Goal: Task Accomplishment & Management: Manage account settings

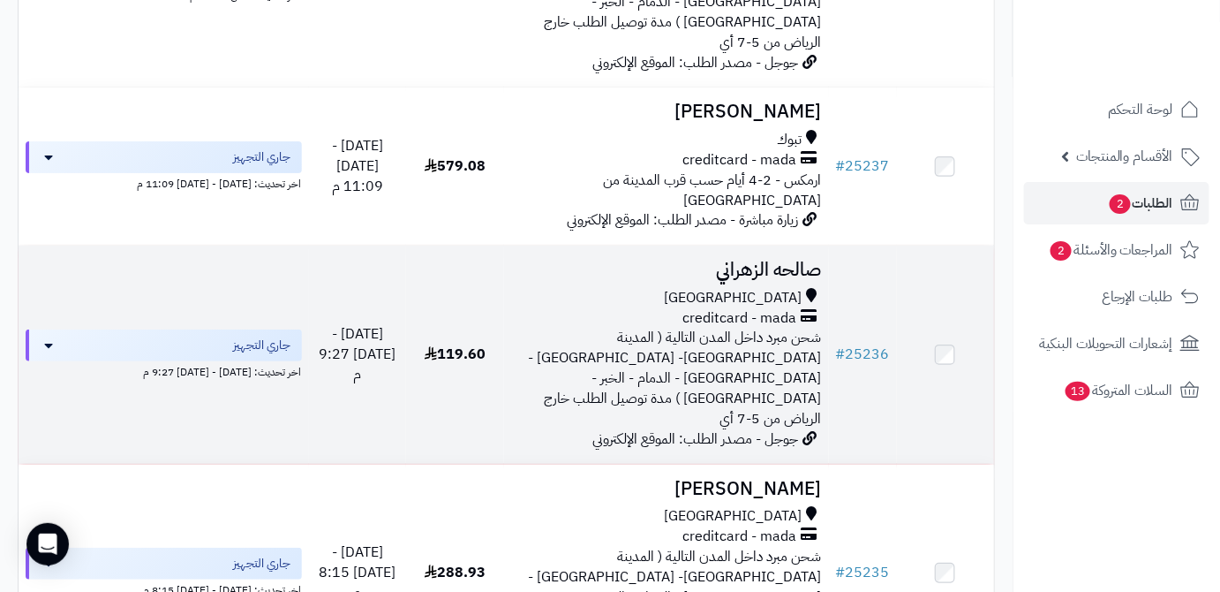
scroll to position [2247, 0]
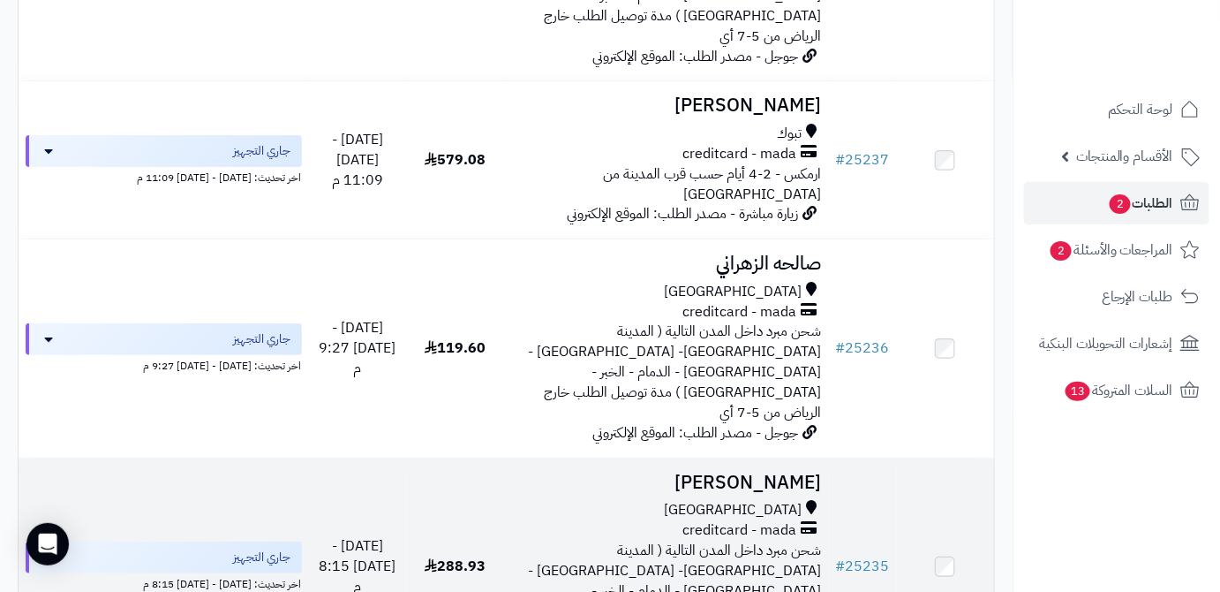
click at [744, 472] on h3 "[PERSON_NAME]" at bounding box center [666, 482] width 311 height 20
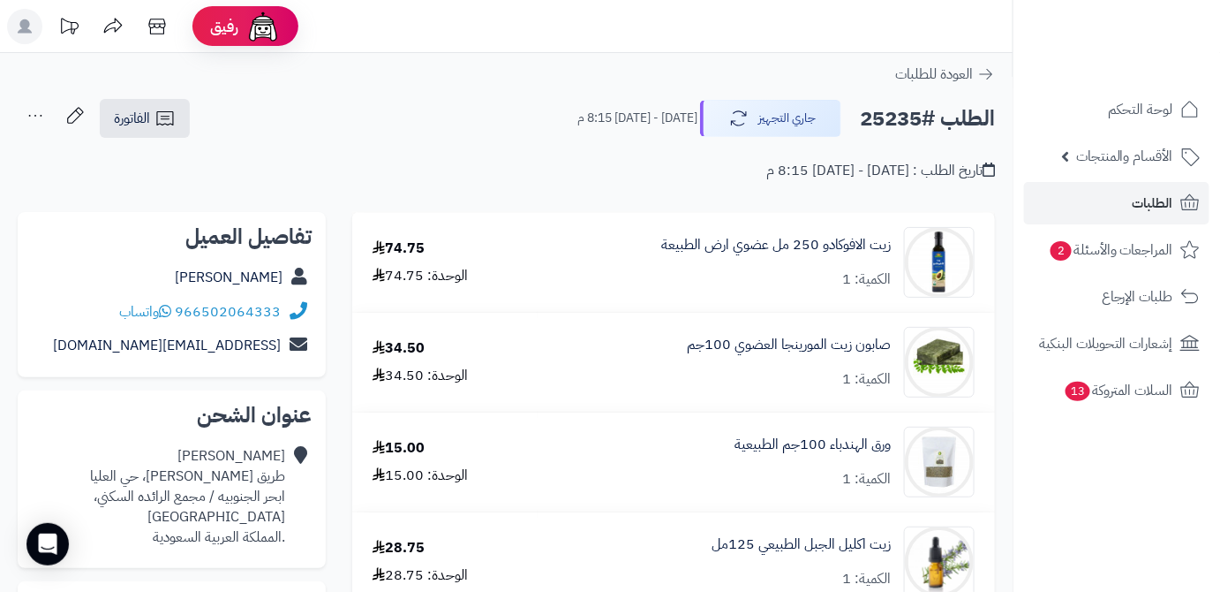
click at [897, 109] on h2 "الطلب #25235" at bounding box center [927, 119] width 135 height 36
copy h2 "25235"
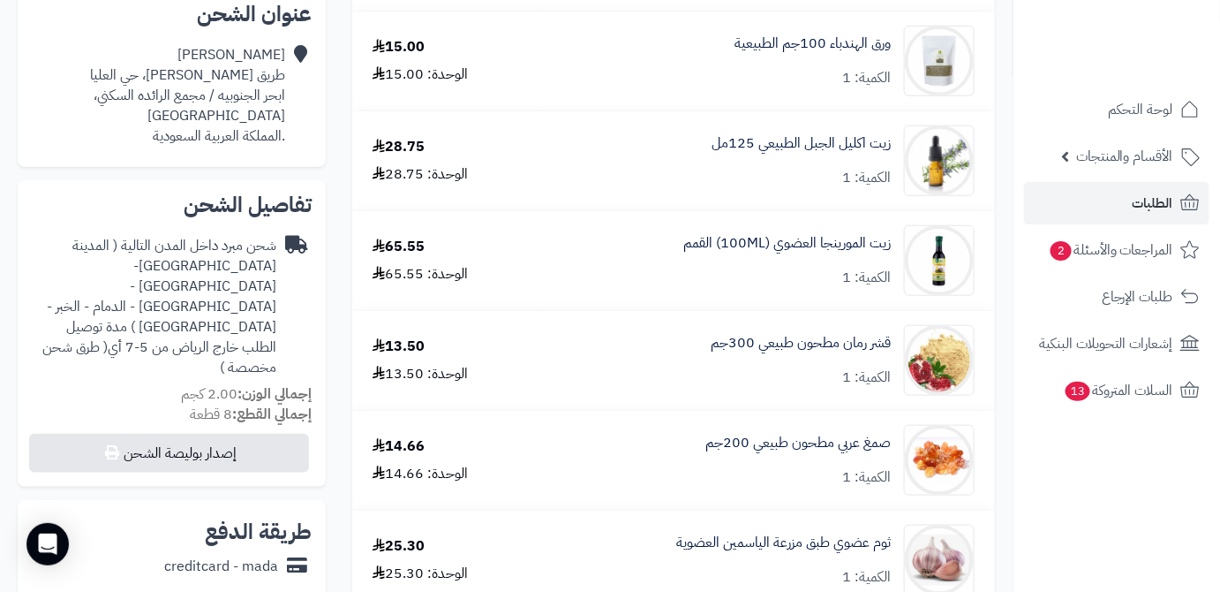
scroll to position [722, 0]
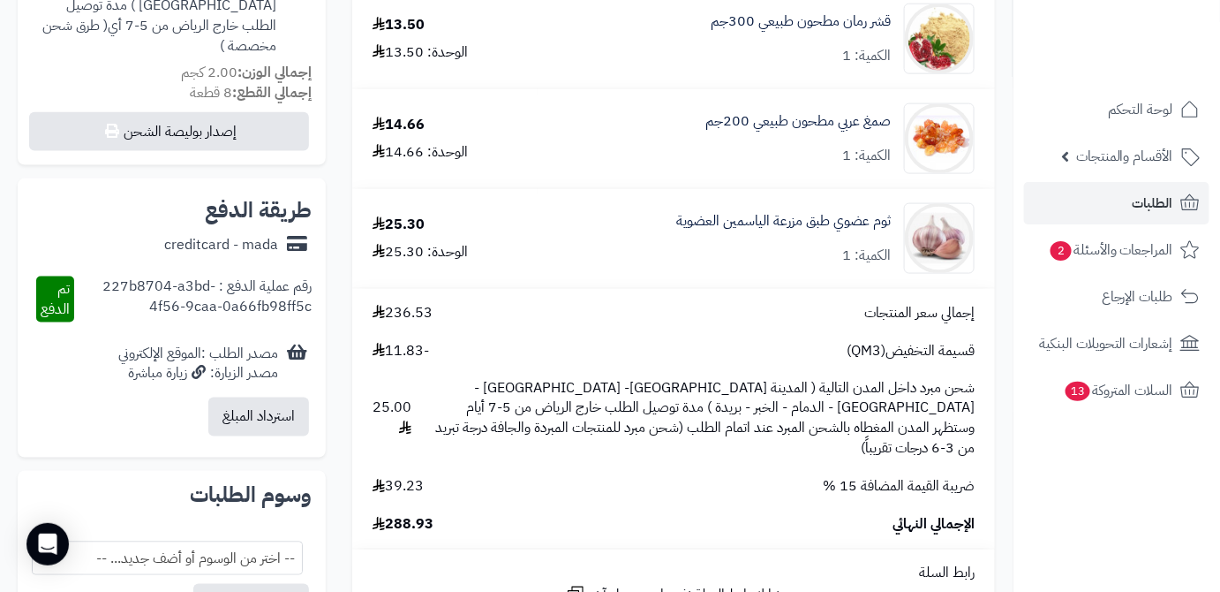
click at [398, 515] on span "288.93" at bounding box center [403, 525] width 61 height 20
copy span "288.93"
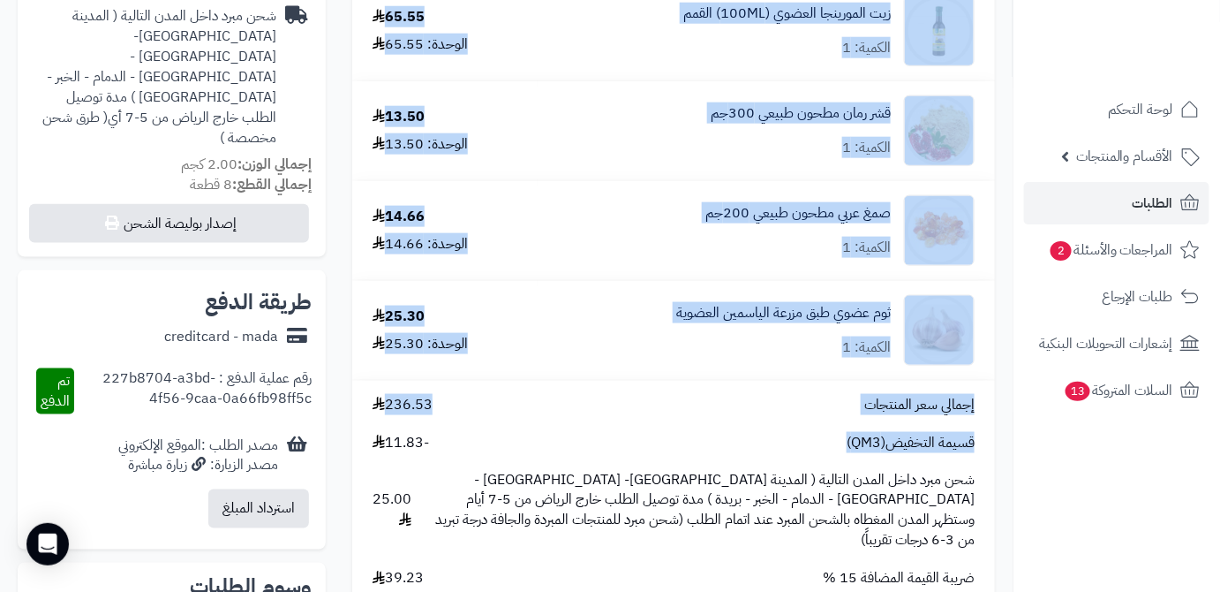
scroll to position [642, 0]
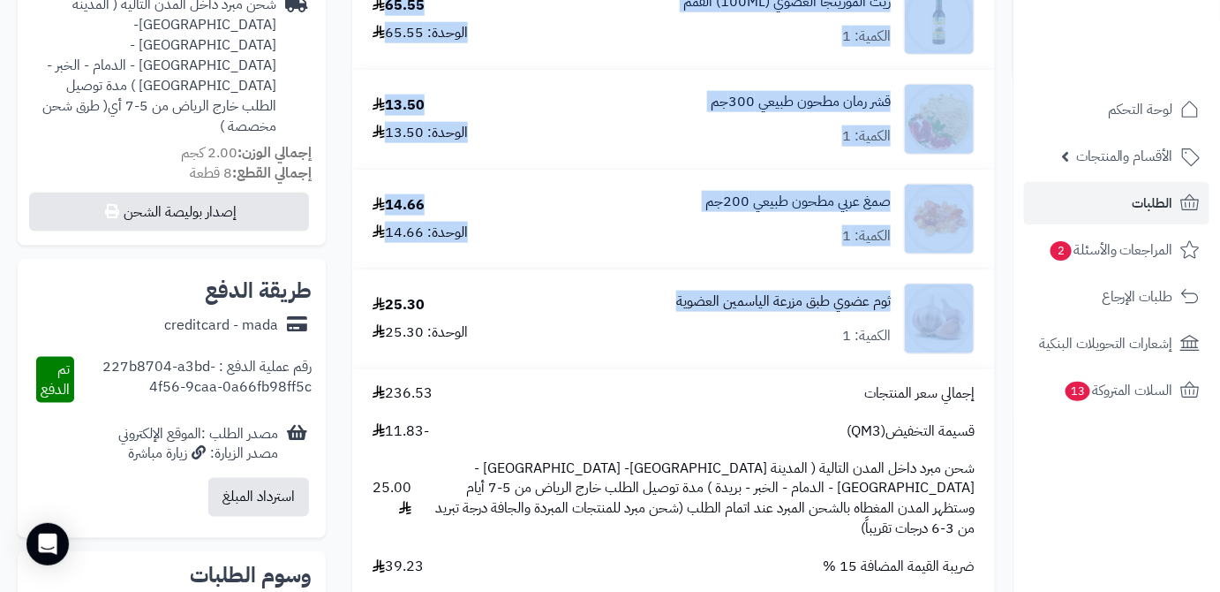
drag, startPoint x: 895, startPoint y: 162, endPoint x: 697, endPoint y: 306, distance: 244.1
click at [668, 321] on tbody "زيت الافوكادو 250 مل عضوي ارض الطبيعة الكمية: 1 74.75 الوحدة: 74.75 صابون زيت ا…" at bounding box center [673, 135] width 643 height 1129
copy tbody "زيت الافوكادو 250 مل عضوي ارض الطبيعة الكمية: 1 74.75 الوحدة: 74.75 صابون زيت ا…"
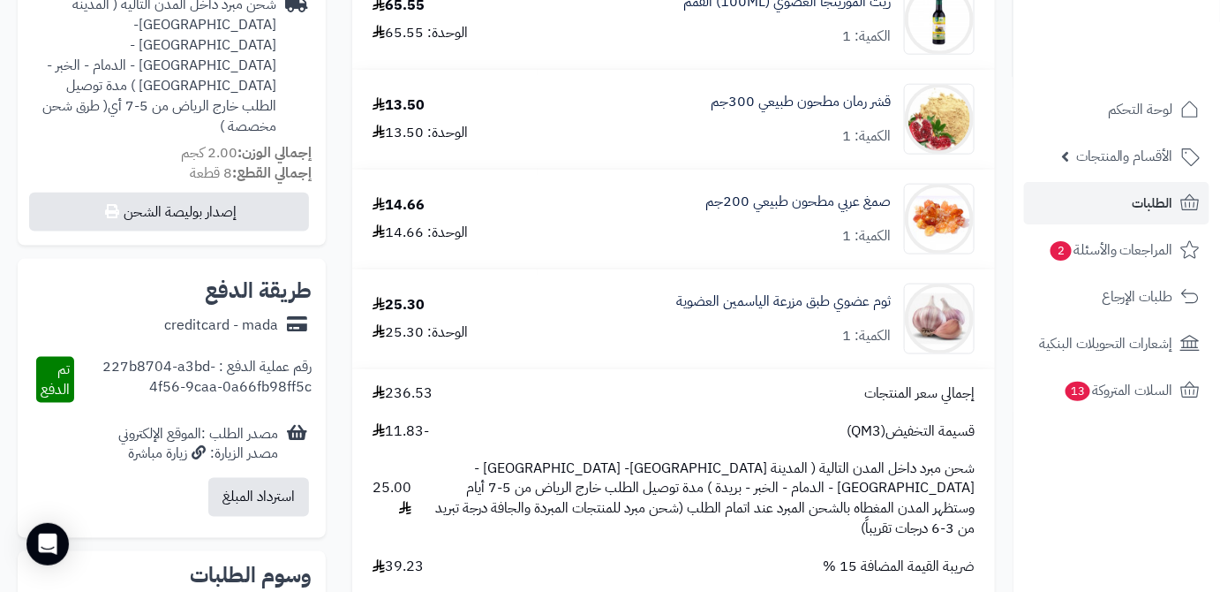
click at [1001, 401] on div "زيت الافوكادو 250 مل عضوي ارض الطبيعة الكمية: 1 74.75 الوحدة: 74.75 صابون زيت ا…" at bounding box center [673, 298] width 669 height 1457
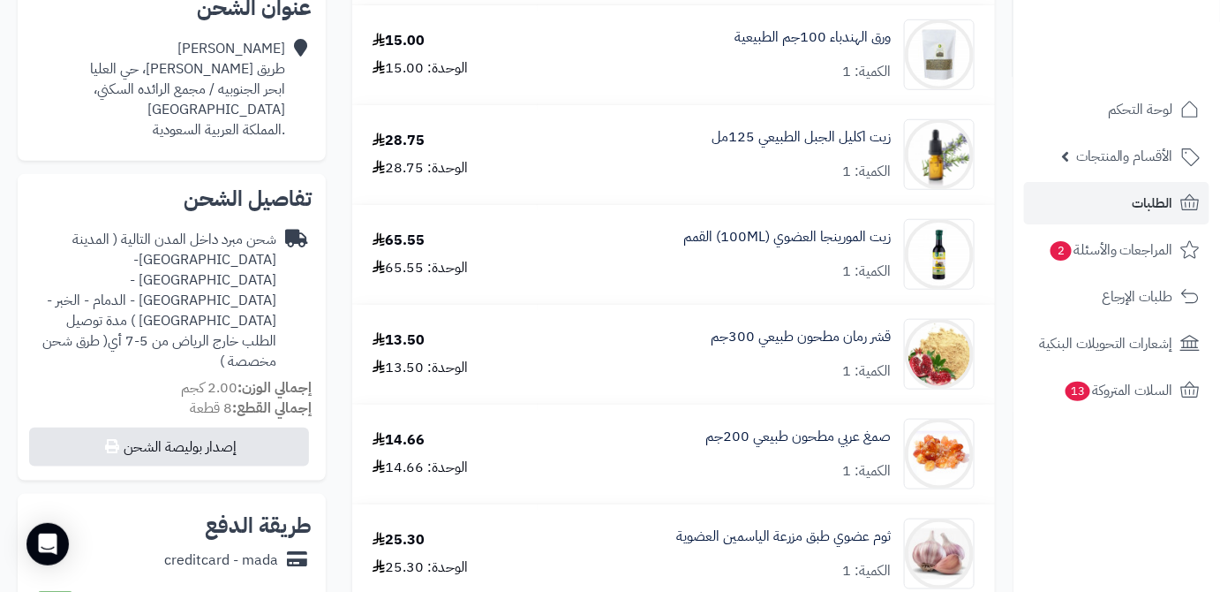
scroll to position [401, 0]
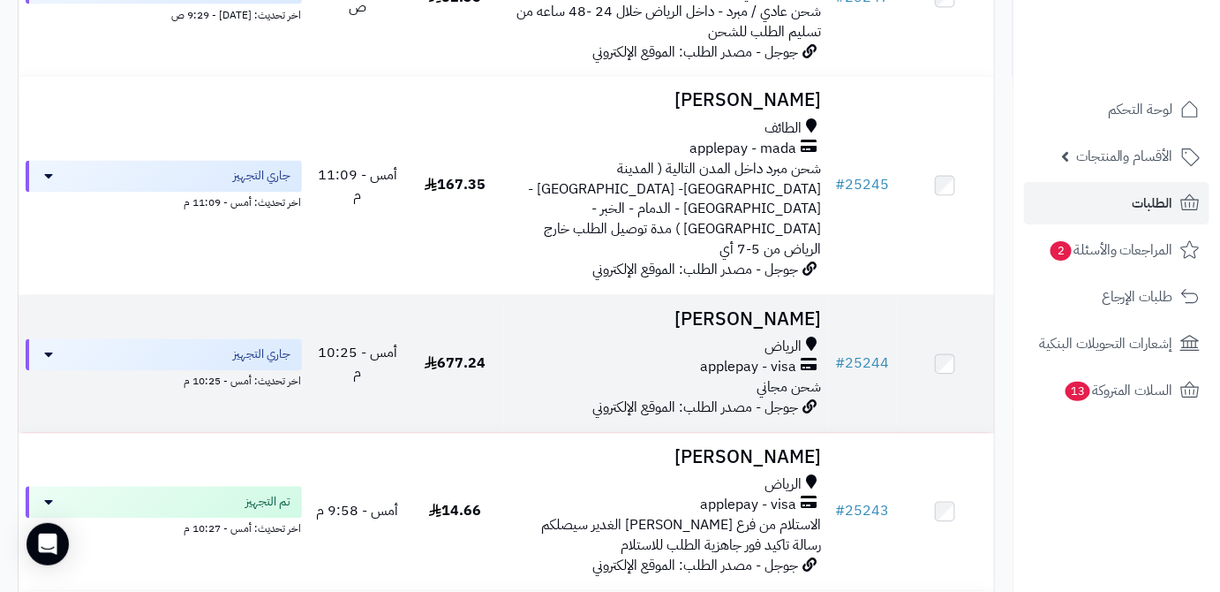
scroll to position [1043, 0]
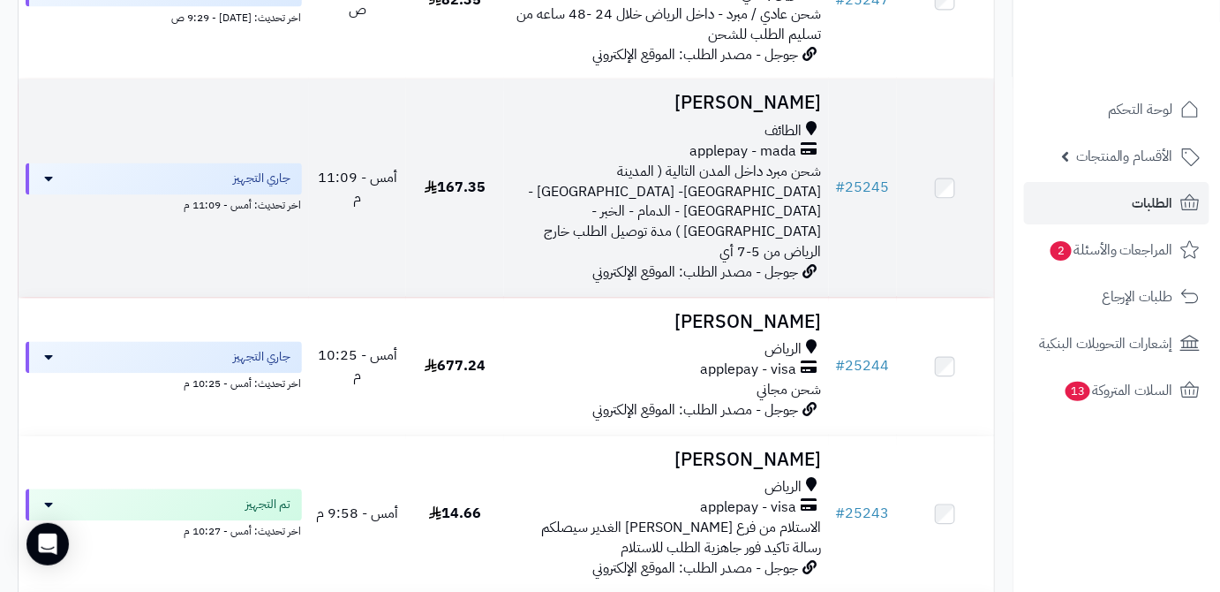
click at [757, 94] on h3 "[PERSON_NAME]" at bounding box center [666, 104] width 311 height 20
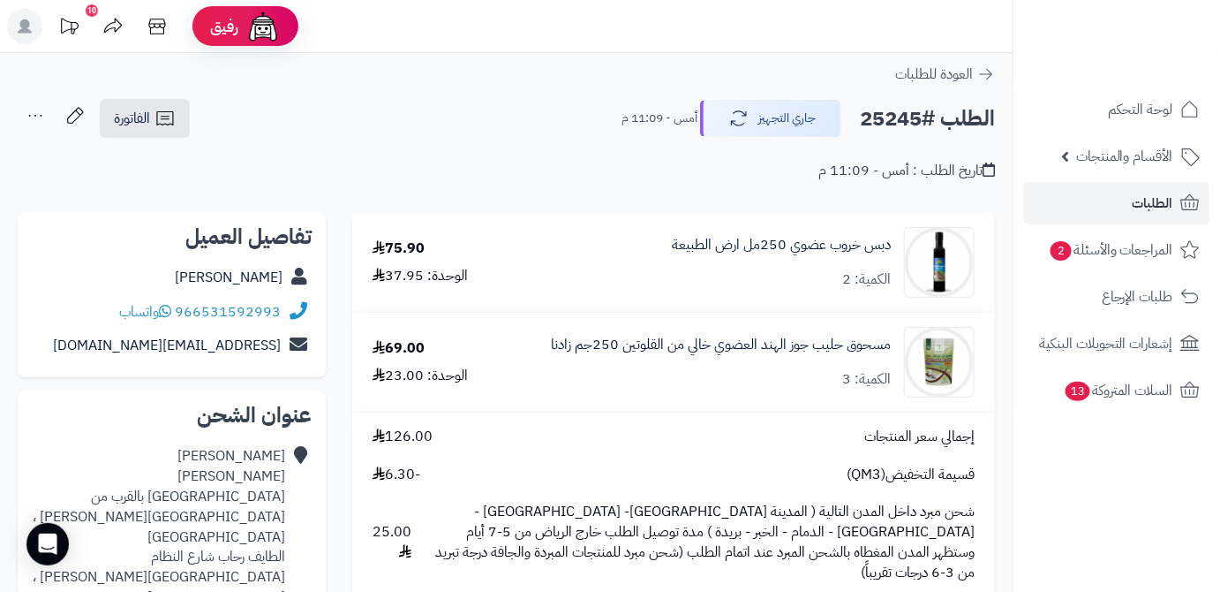
click at [864, 116] on h2 "الطلب #25245" at bounding box center [927, 119] width 135 height 36
drag, startPoint x: 864, startPoint y: 116, endPoint x: 895, endPoint y: 109, distance: 31.7
click at [895, 109] on h2 "الطلب #25245" at bounding box center [927, 119] width 135 height 36
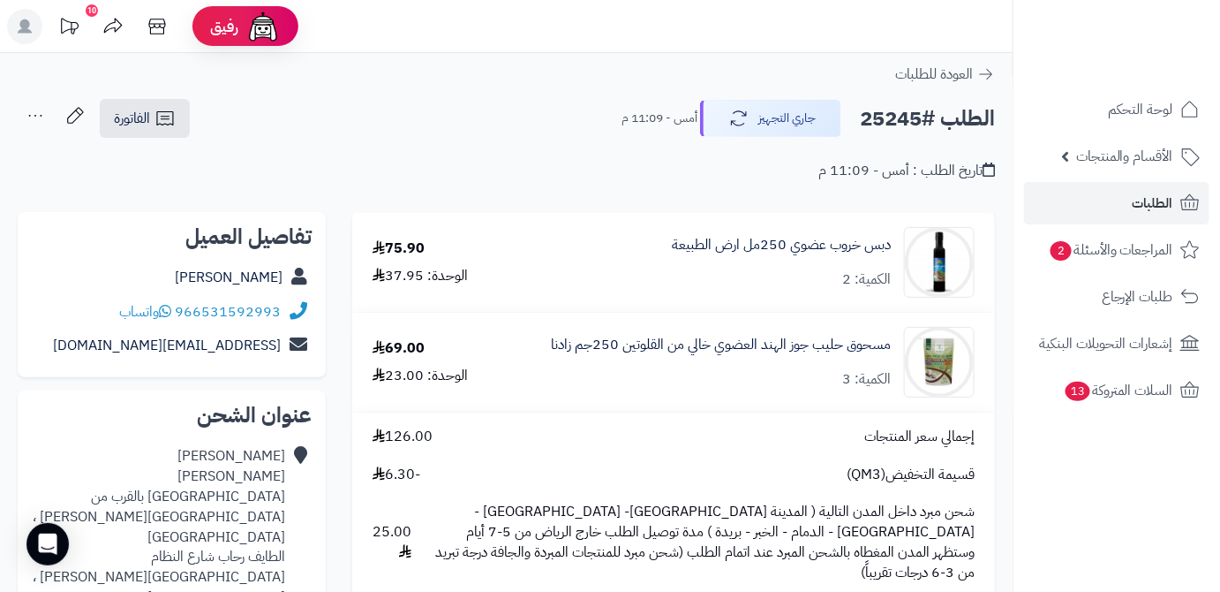
copy h2 "25245"
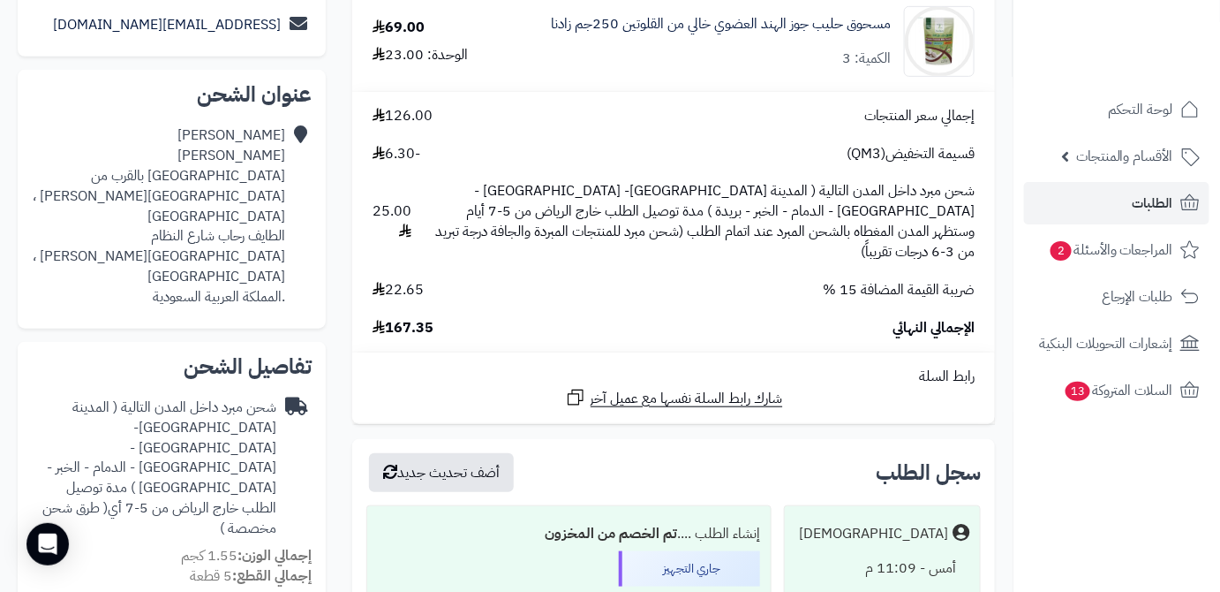
click at [416, 318] on span "167.35" at bounding box center [403, 328] width 61 height 20
copy span "167.35"
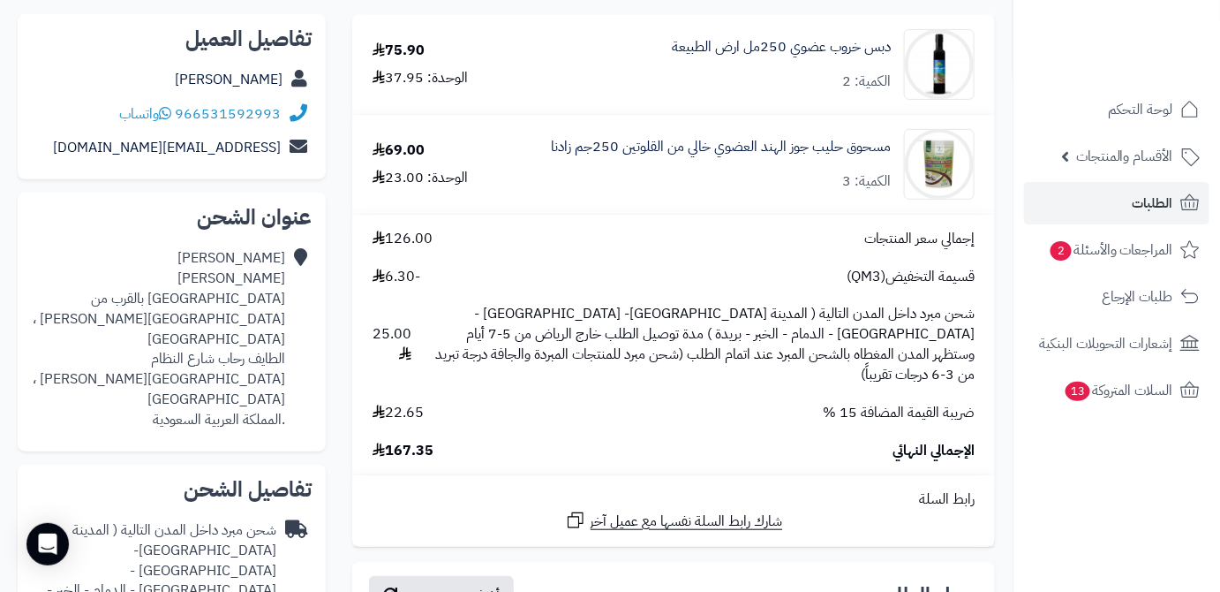
scroll to position [79, 0]
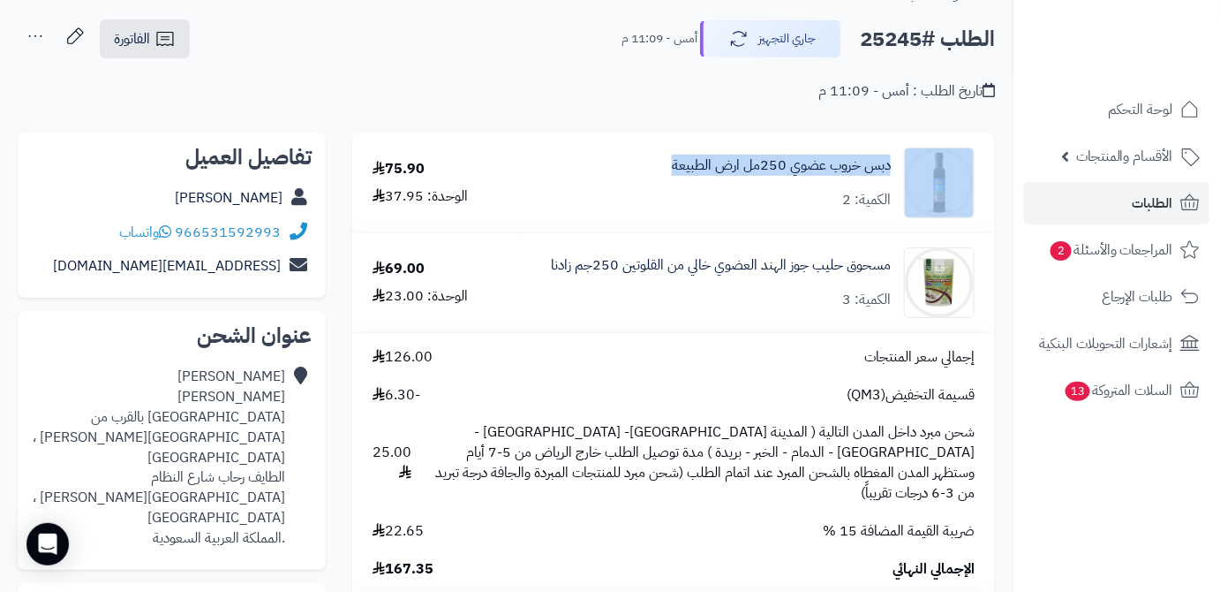
drag, startPoint x: 660, startPoint y: 155, endPoint x: 906, endPoint y: 153, distance: 246.4
click at [907, 152] on div "دبس خروب عضوي 250مل ارض الطبيعة الكمية: 2" at bounding box center [756, 182] width 465 height 71
copy div "دبس خروب عضوي 250مل ارض الطبيعة"
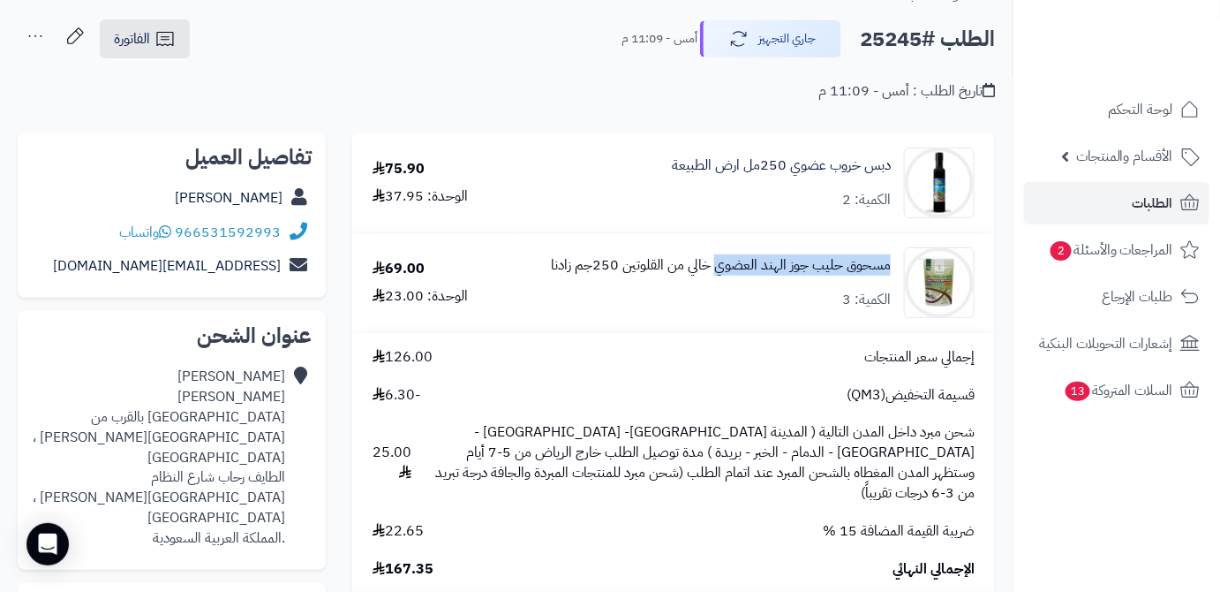
drag, startPoint x: 895, startPoint y: 263, endPoint x: 718, endPoint y: 269, distance: 177.6
click at [718, 269] on div "مسحوق حليب جوز الهند العضوي خالي من القلوتين 250جم زادنا الكمية: 3" at bounding box center [756, 282] width 465 height 71
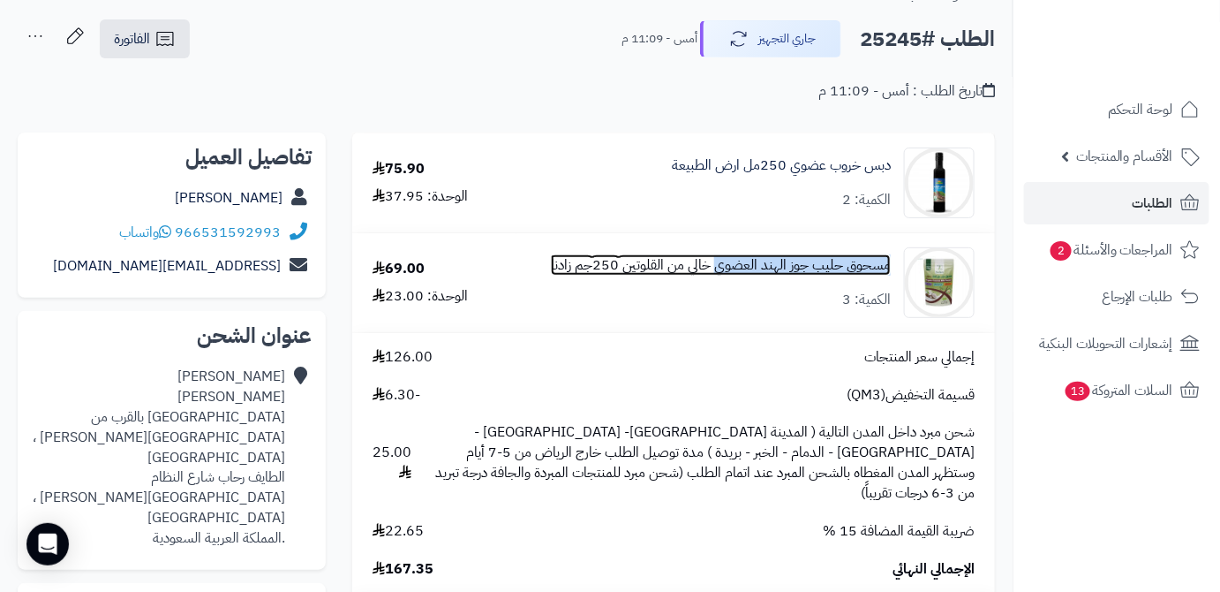
copy link "مسحوق حليب جوز الهند العضوي"
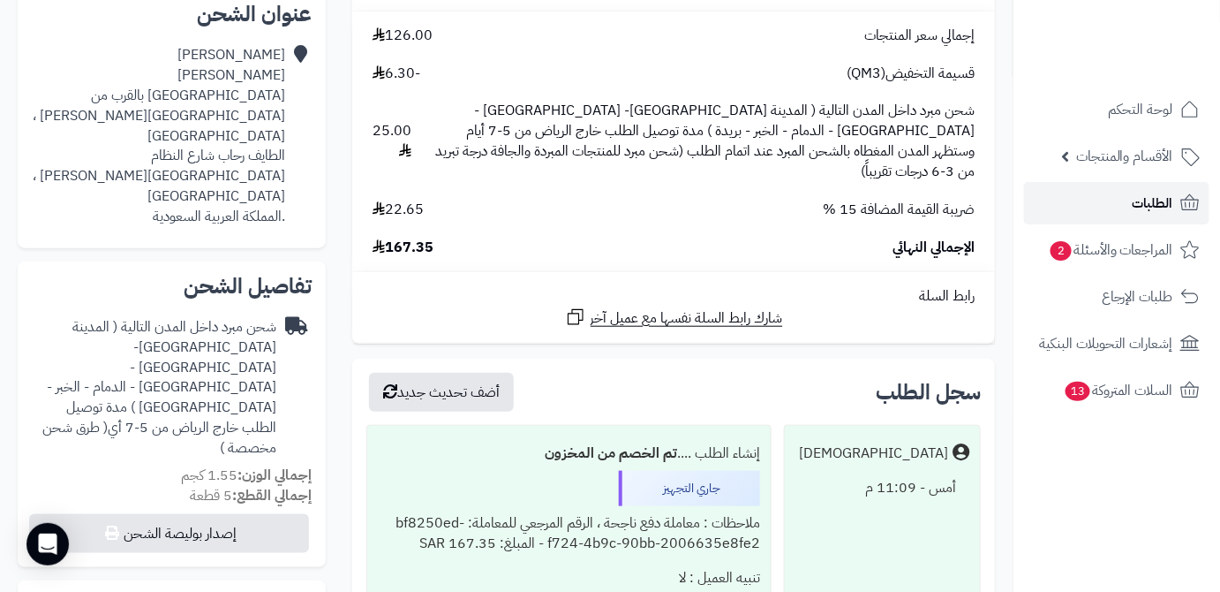
click at [1067, 191] on link "الطلبات" at bounding box center [1116, 203] width 185 height 42
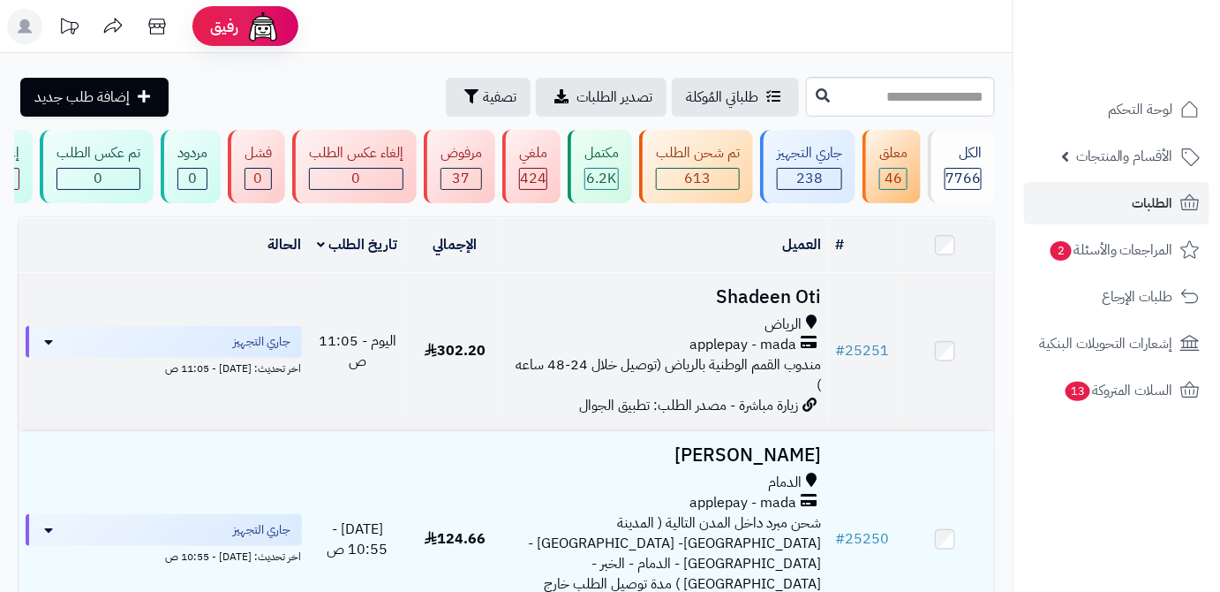
scroll to position [160, 0]
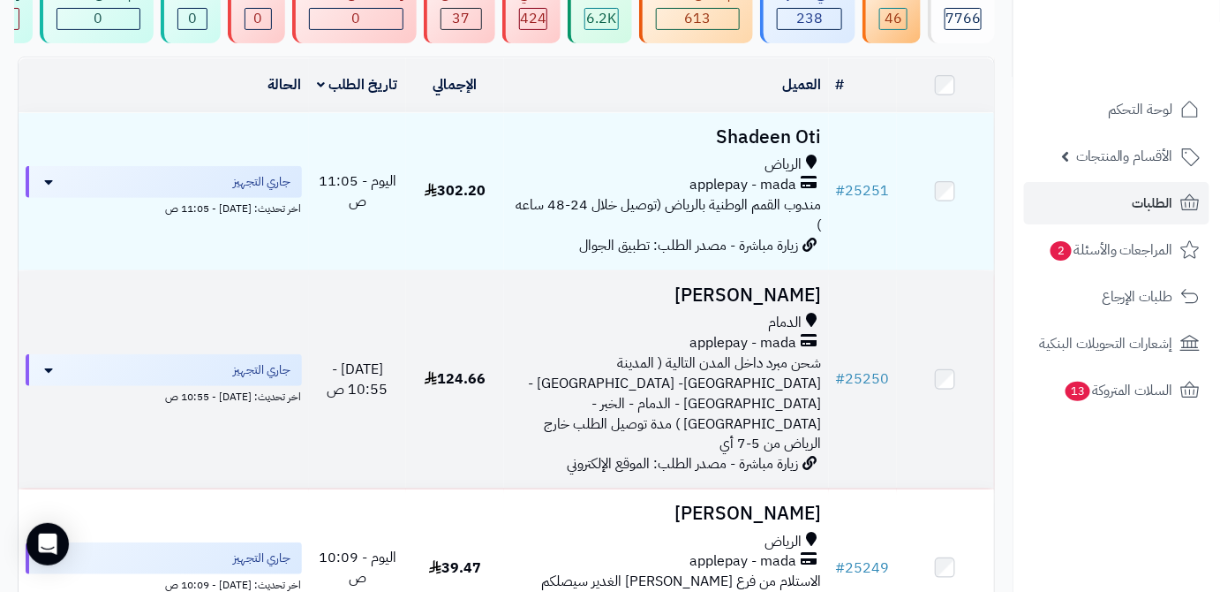
click at [758, 301] on h3 "[PERSON_NAME]" at bounding box center [666, 295] width 311 height 20
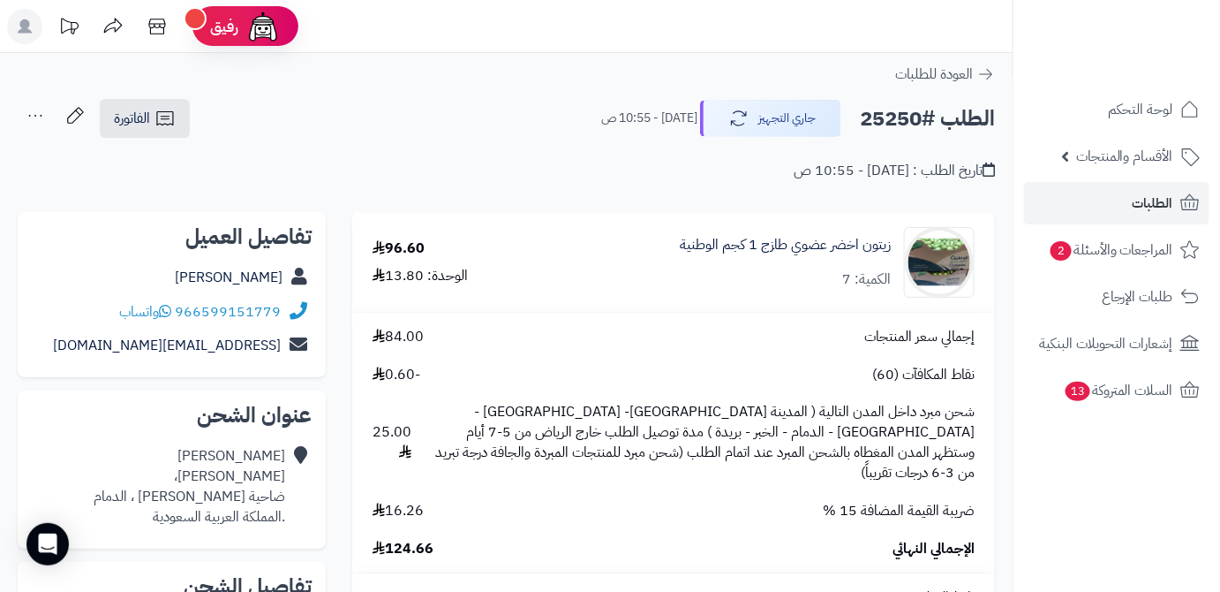
click at [905, 124] on h2 "الطلب #25250" at bounding box center [927, 119] width 135 height 36
copy h2 "25250"
click at [403, 539] on span "124.66" at bounding box center [403, 549] width 61 height 20
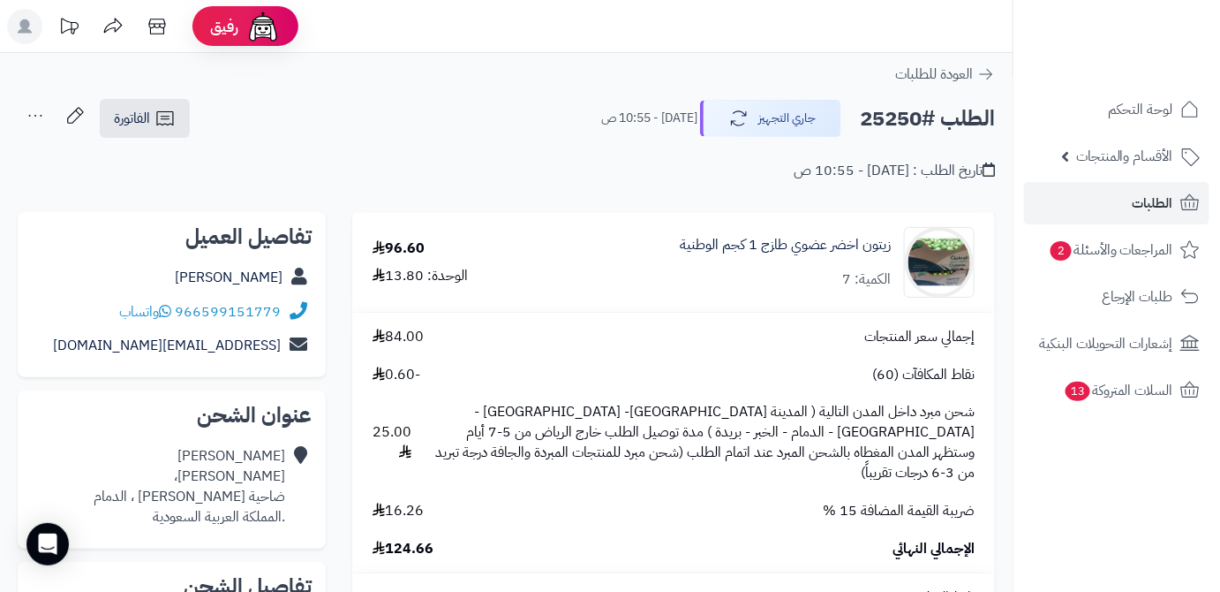
copy span "124.66"
click at [820, 229] on div "زيتون اخضر عضوي طازج 1 كجم الوطنية الكمية: 7" at bounding box center [770, 262] width 435 height 71
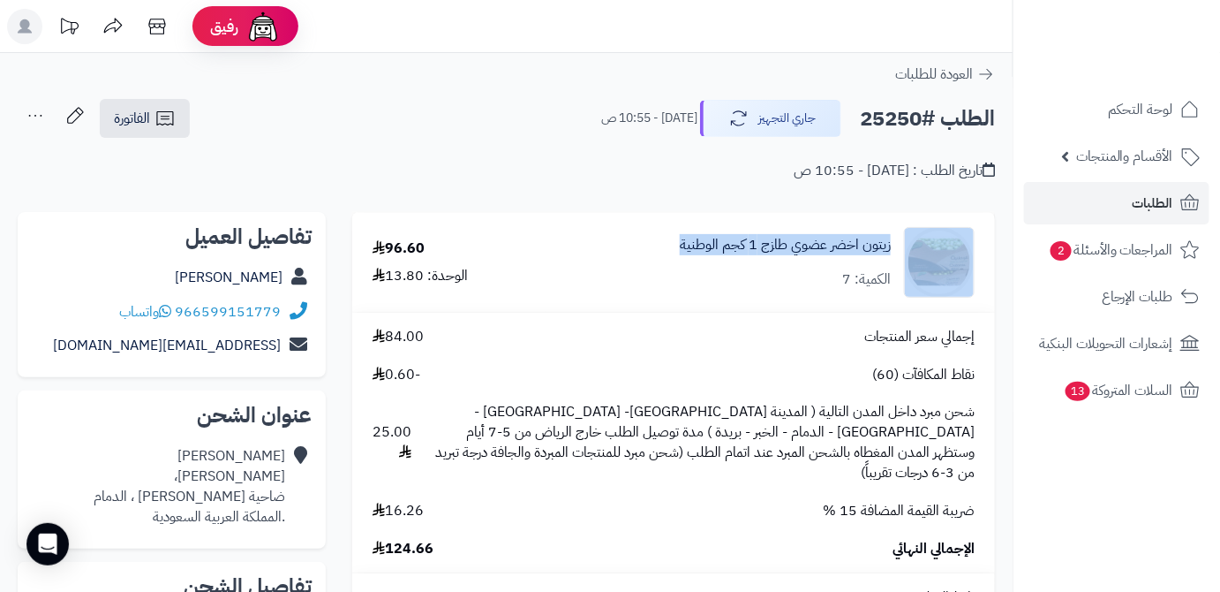
drag, startPoint x: 681, startPoint y: 247, endPoint x: 922, endPoint y: 242, distance: 241.1
click at [922, 242] on div "زيتون اخضر عضوي طازج 1 كجم الوطنية الكمية: 7" at bounding box center [770, 262] width 435 height 71
copy div "زيتون اخضر عضوي طازج 1 كجم الوطنية"
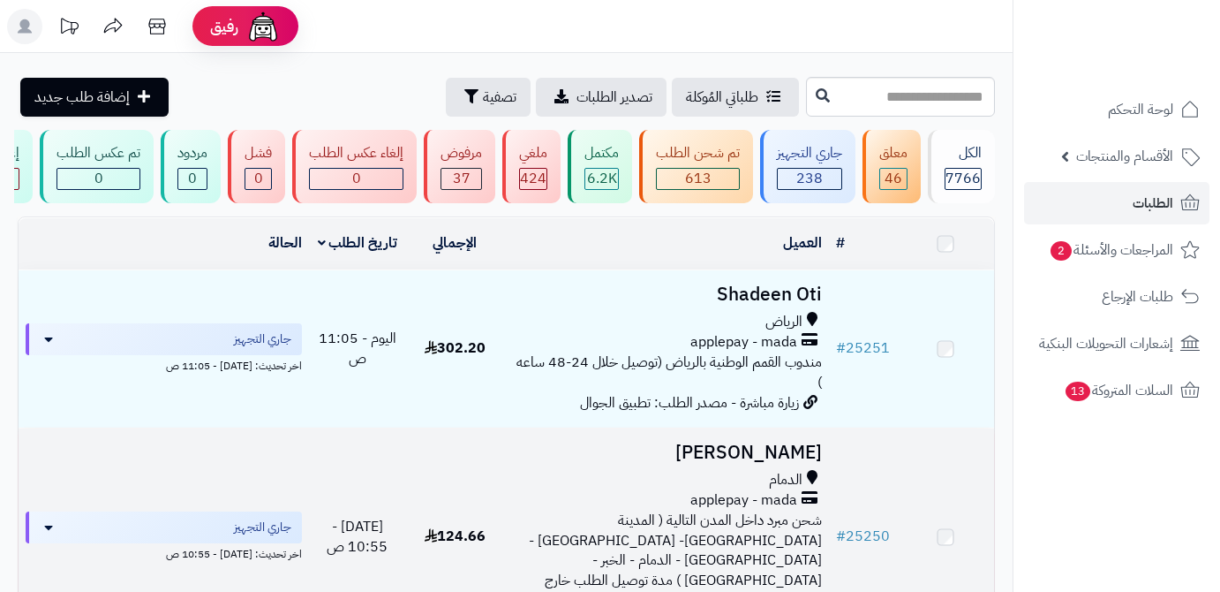
scroll to position [161, 0]
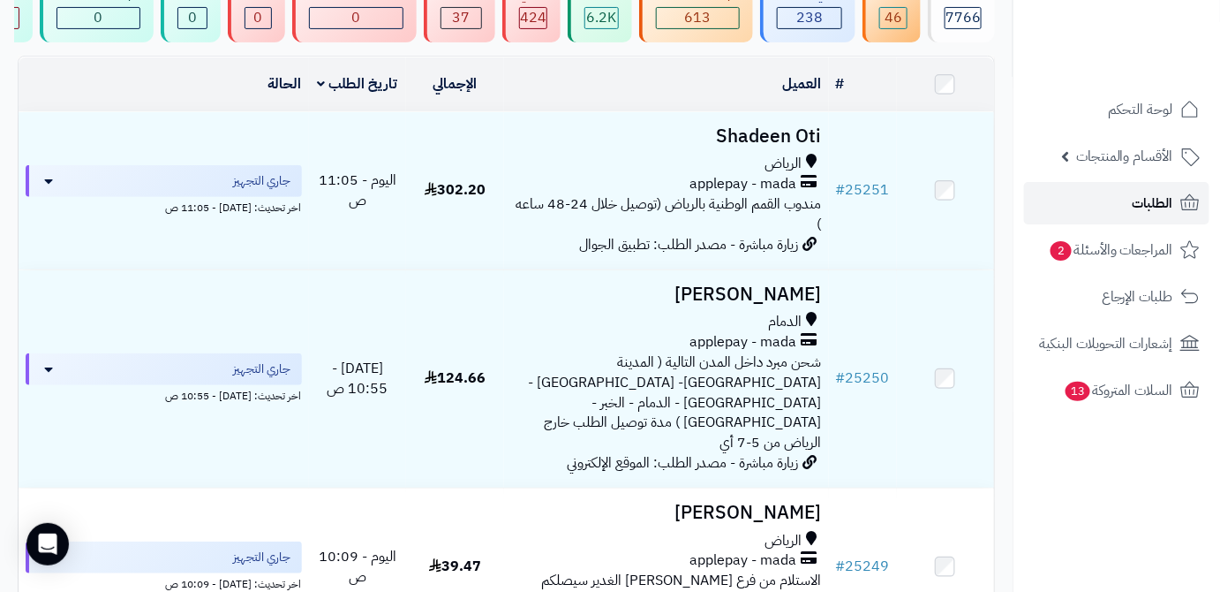
click at [1069, 200] on link "الطلبات" at bounding box center [1116, 203] width 185 height 42
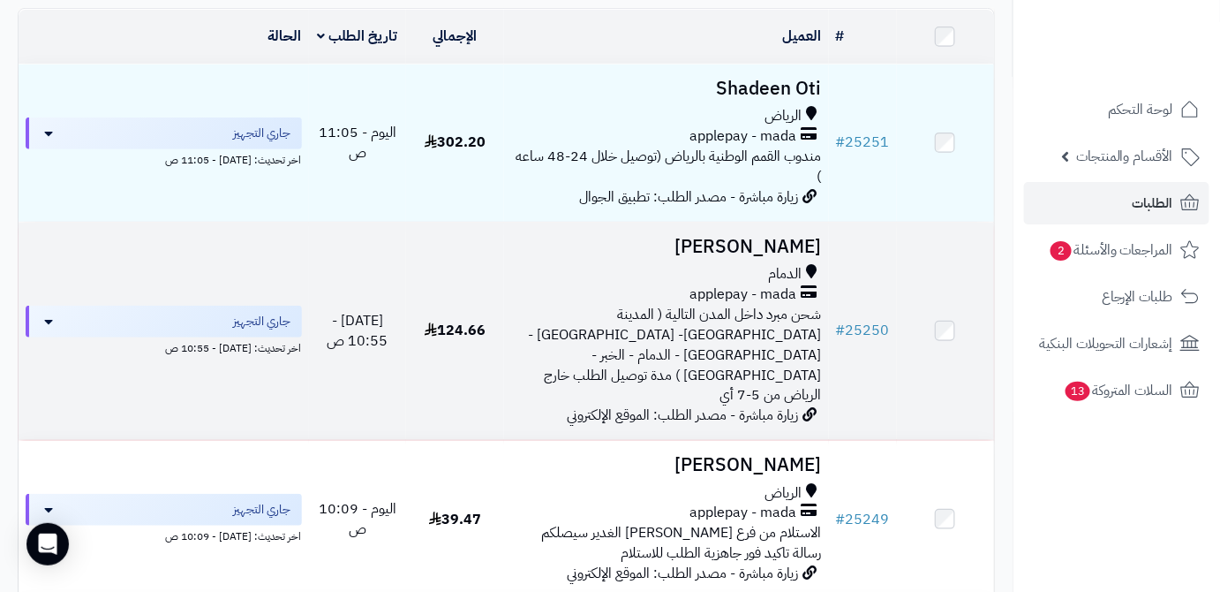
scroll to position [79, 0]
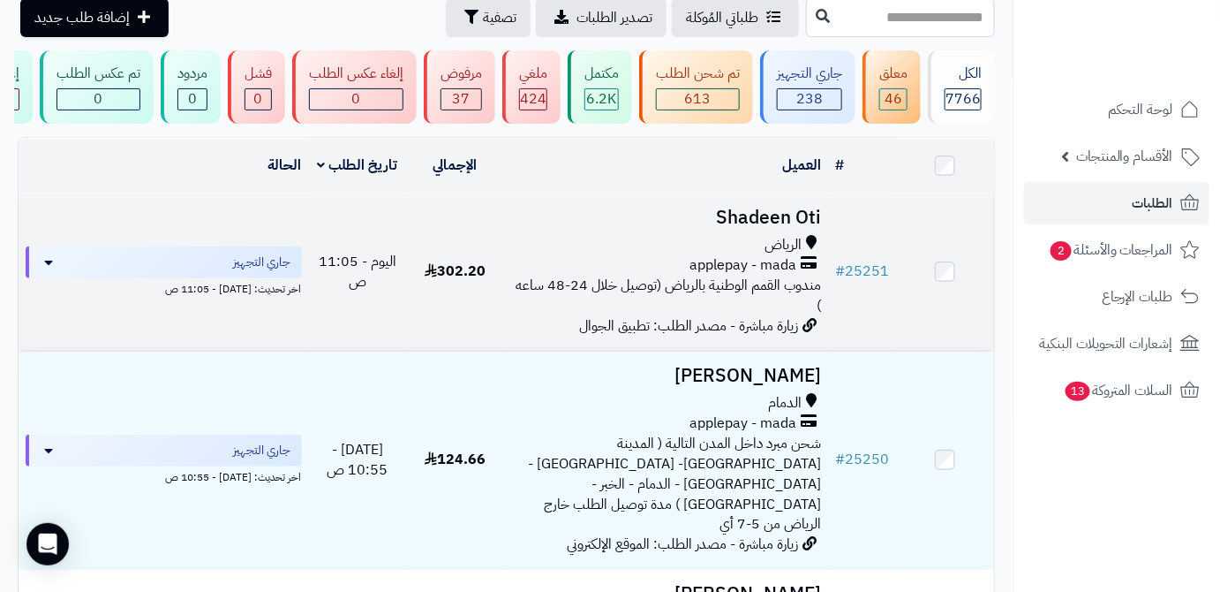
click at [787, 215] on h3 "Shadeen Oti" at bounding box center [666, 218] width 311 height 20
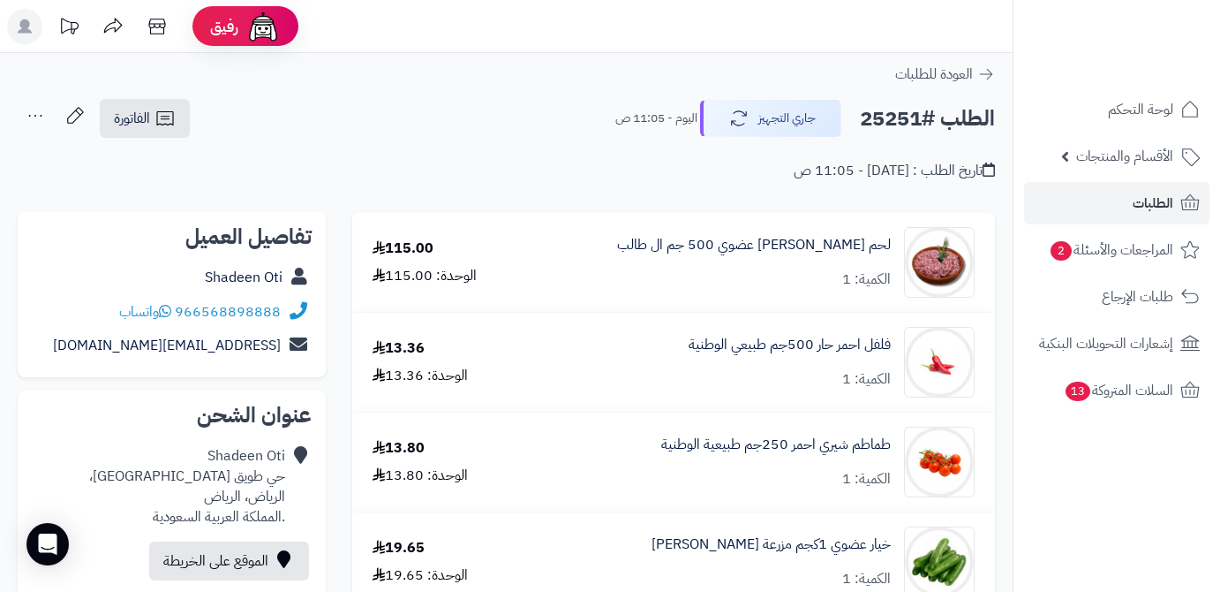
scroll to position [160, 0]
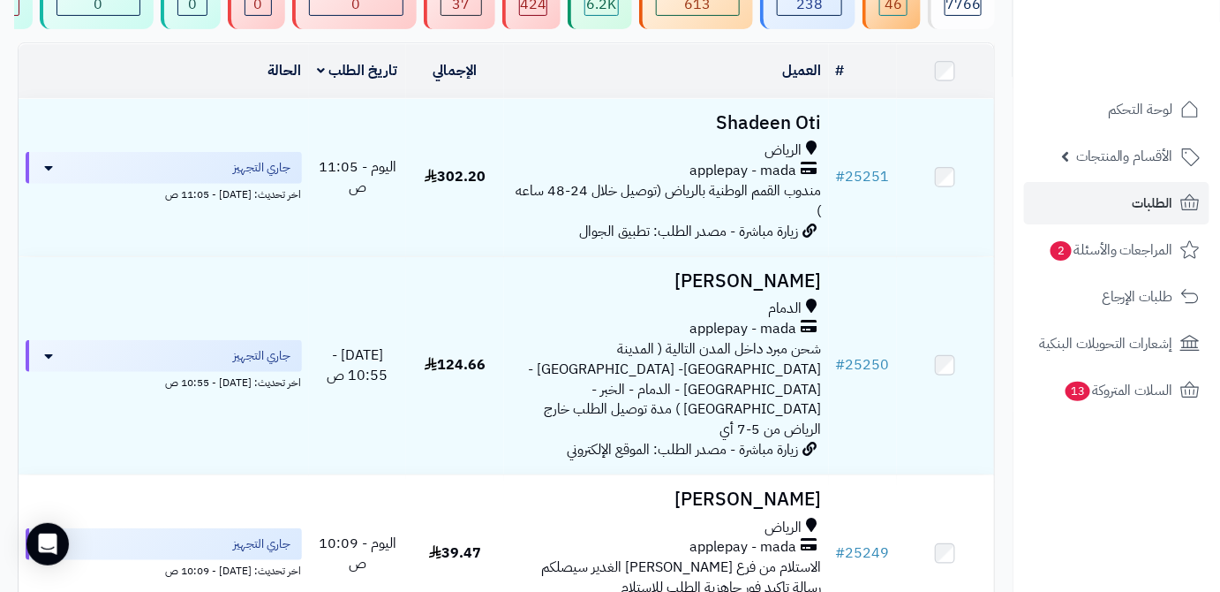
scroll to position [160, 0]
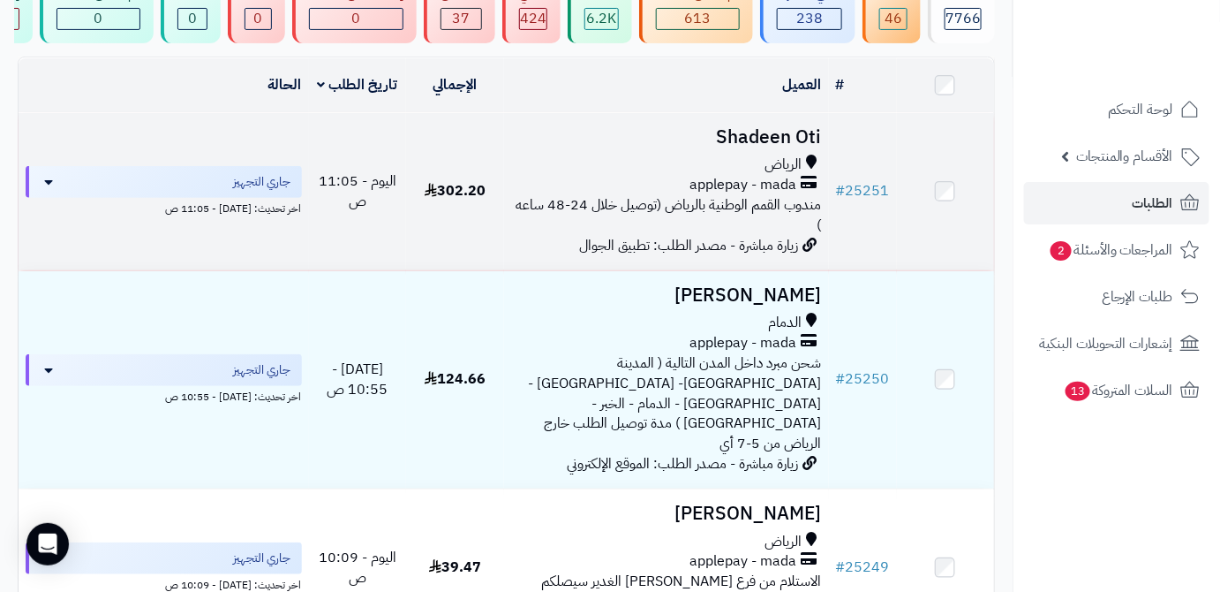
click at [738, 147] on h3 "Shadeen Oti" at bounding box center [666, 137] width 311 height 20
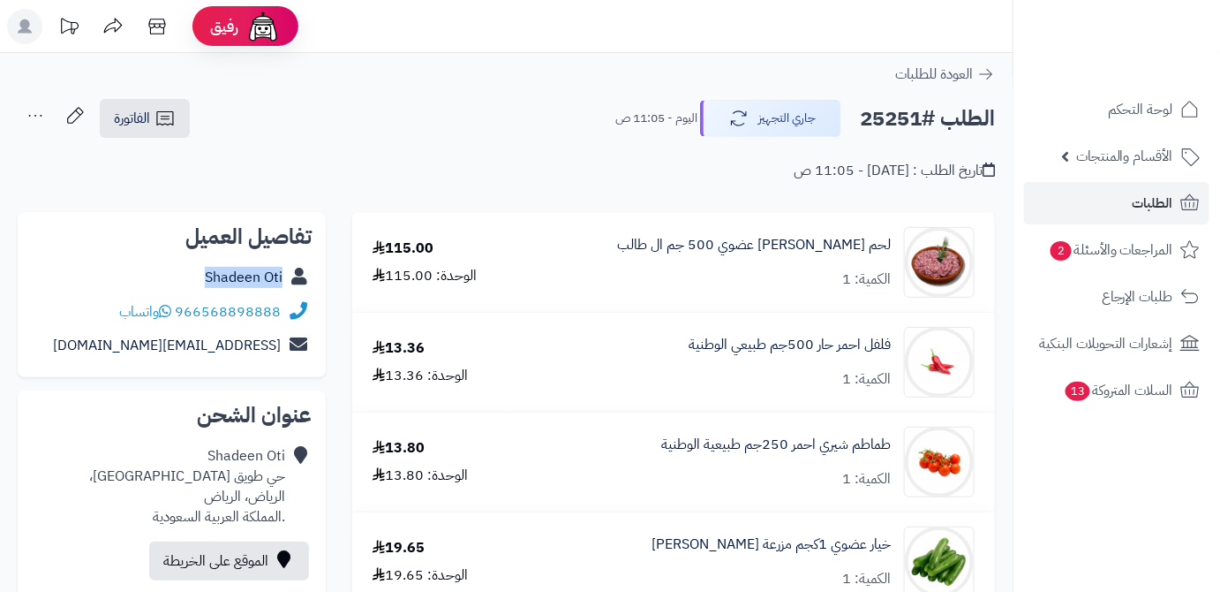
drag, startPoint x: 190, startPoint y: 274, endPoint x: 290, endPoint y: 275, distance: 99.8
click at [290, 275] on div "Shadeen Oti" at bounding box center [172, 278] width 280 height 34
copy div "Shadeen Oti"
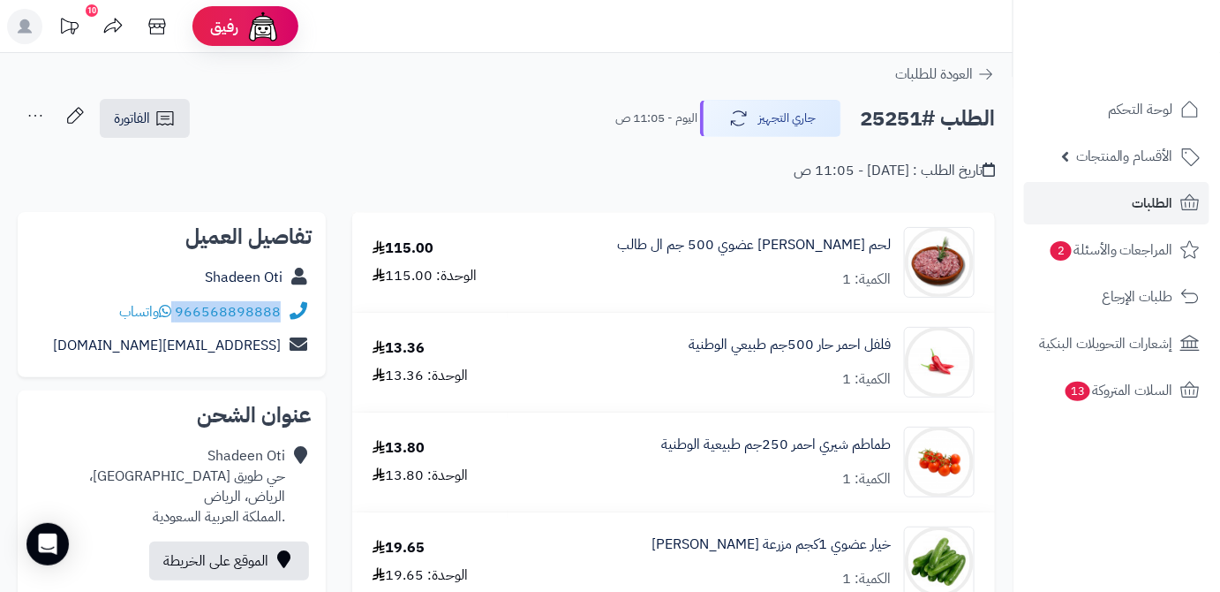
drag, startPoint x: 177, startPoint y: 309, endPoint x: 278, endPoint y: 298, distance: 102.1
click at [278, 298] on div "966568898888 واتساب" at bounding box center [172, 312] width 280 height 34
copy div "966568898888"
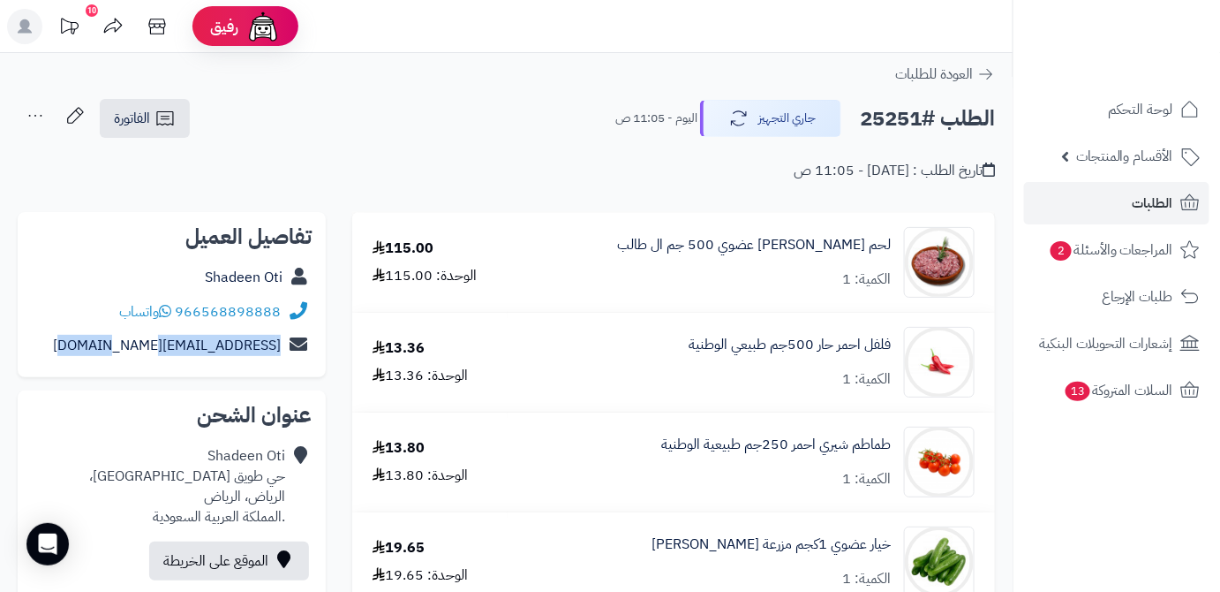
drag, startPoint x: 109, startPoint y: 349, endPoint x: 286, endPoint y: 345, distance: 177.5
click at [286, 345] on div "Shadaw2009@hotmail.com" at bounding box center [172, 346] width 280 height 34
copy div "Shadaw2009@hotmail.com"
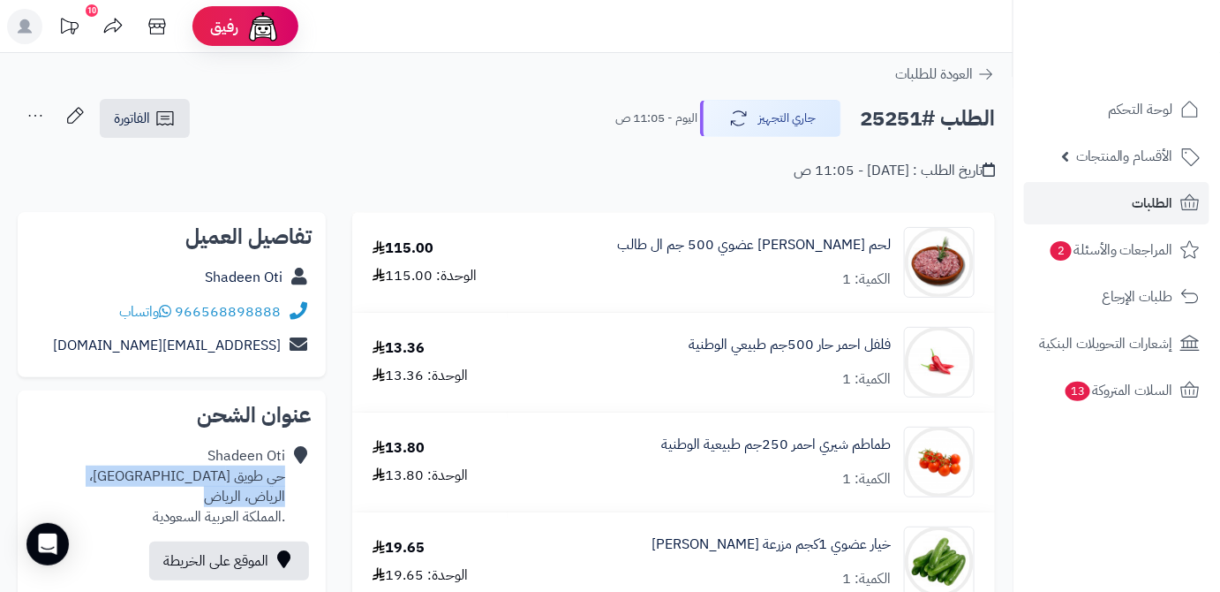
drag, startPoint x: 200, startPoint y: 493, endPoint x: 287, endPoint y: 475, distance: 89.2
click at [287, 475] on div "Shadeen Oti حي طويق شارع نجم الدين، الرياض، الرياض .المملكة العربية السعودية" at bounding box center [172, 486] width 280 height 94
copy div "حي طويق شارع نجم الدين، الرياض، الرياض"
click at [906, 114] on h2 "الطلب #25251" at bounding box center [927, 119] width 135 height 36
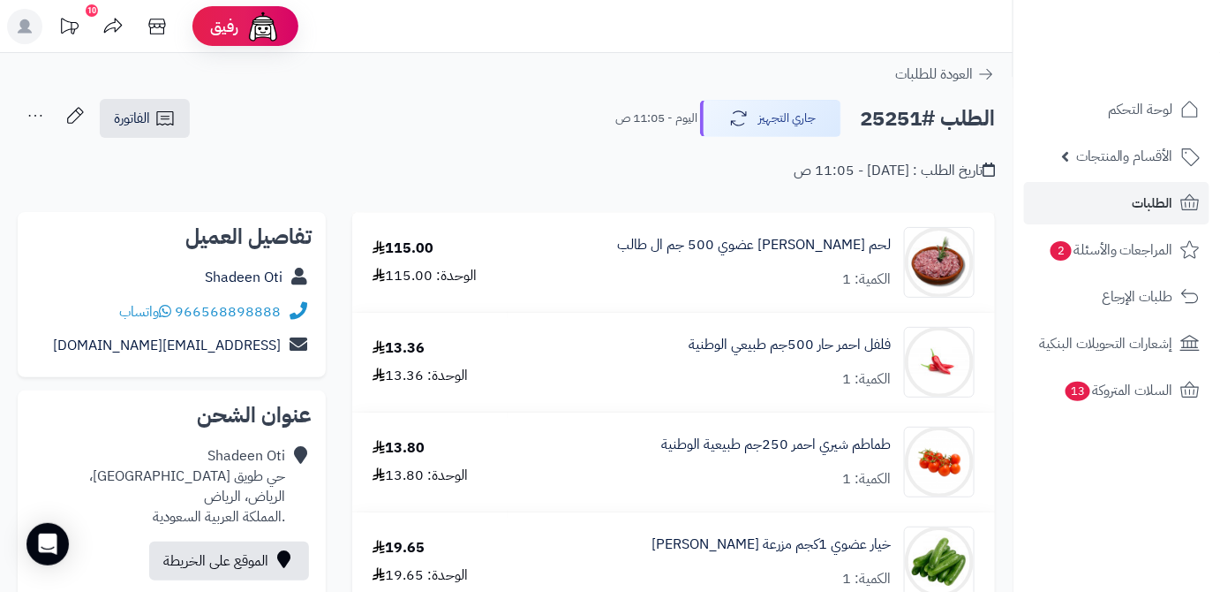
copy h2 "25251"
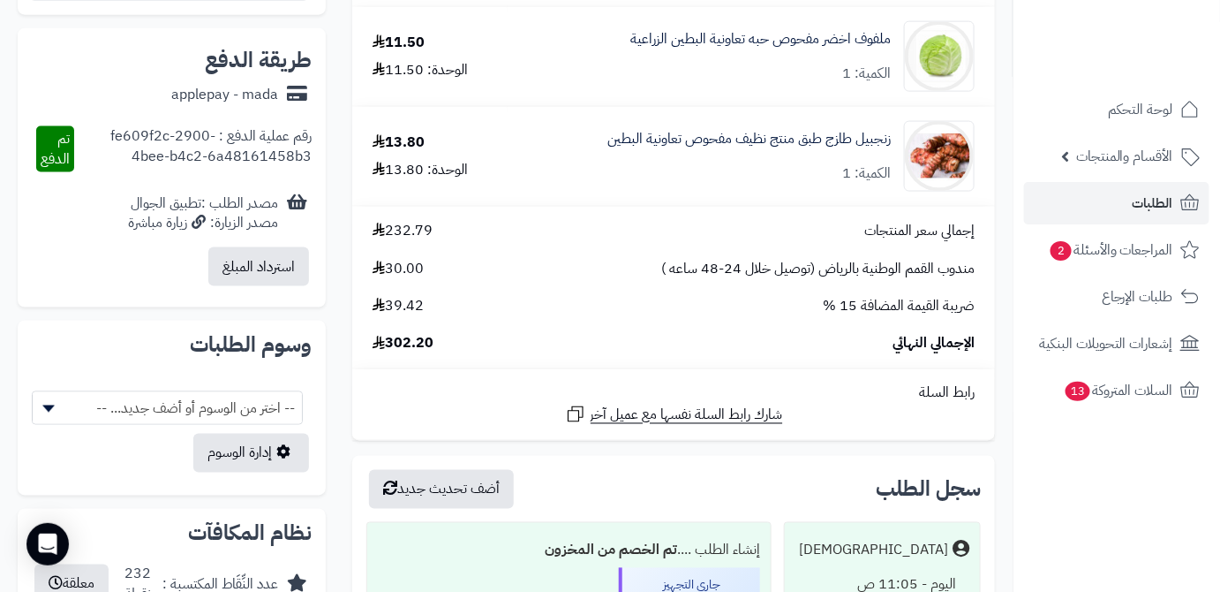
scroll to position [883, 0]
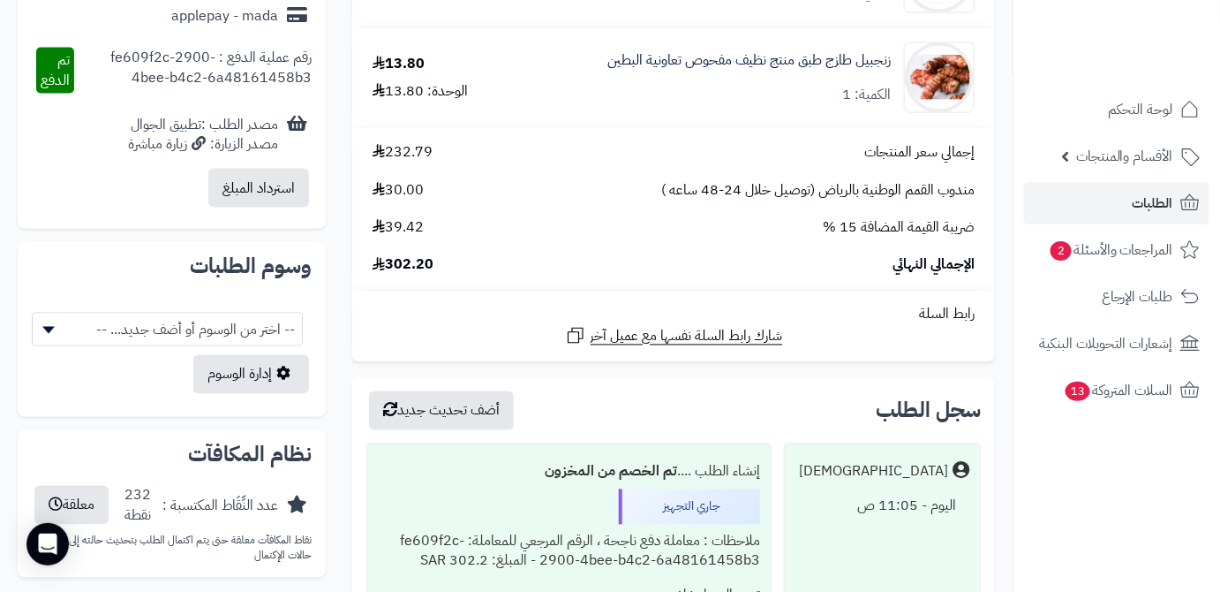
click at [405, 269] on span "302.20" at bounding box center [403, 265] width 61 height 20
copy span "302.20"
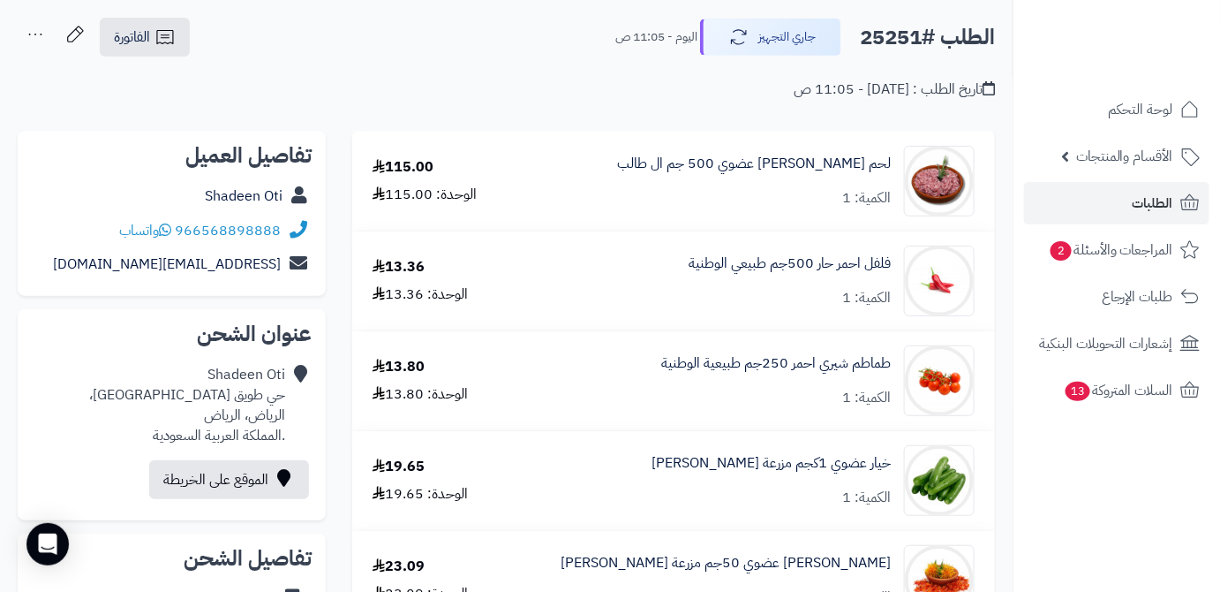
scroll to position [79, 0]
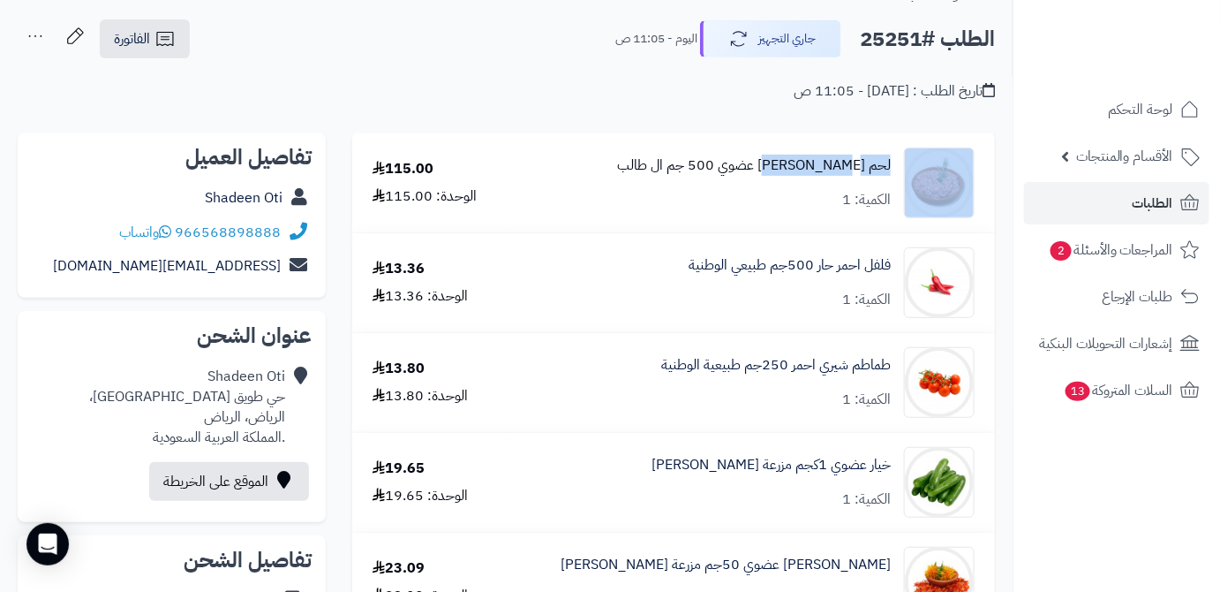
drag, startPoint x: 897, startPoint y: 163, endPoint x: 797, endPoint y: 171, distance: 100.1
click at [797, 171] on div "لحم نعيمي مفروم عضوي 500 جم ال طالب الكمية: 1" at bounding box center [751, 182] width 473 height 71
copy div "لحم نعيمي مفروم"
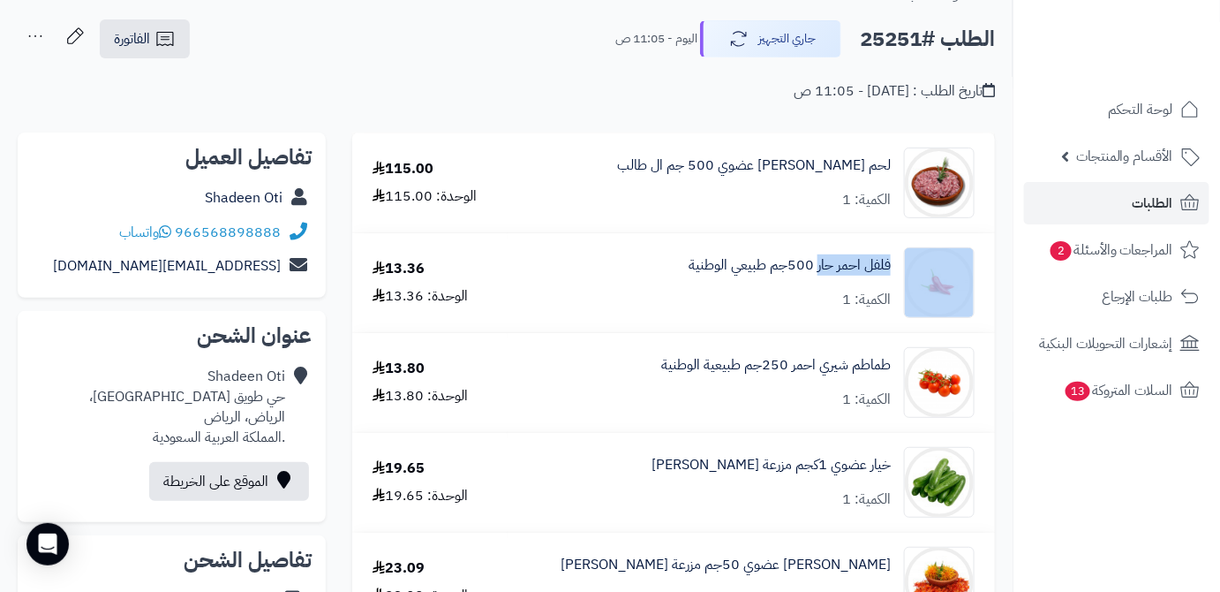
drag, startPoint x: 892, startPoint y: 264, endPoint x: 816, endPoint y: 276, distance: 76.9
click at [816, 276] on div "فلفل احمر حار 500جم طبيعي الوطنية الكمية: 1" at bounding box center [751, 282] width 473 height 71
copy div "فلفل احمر حار"
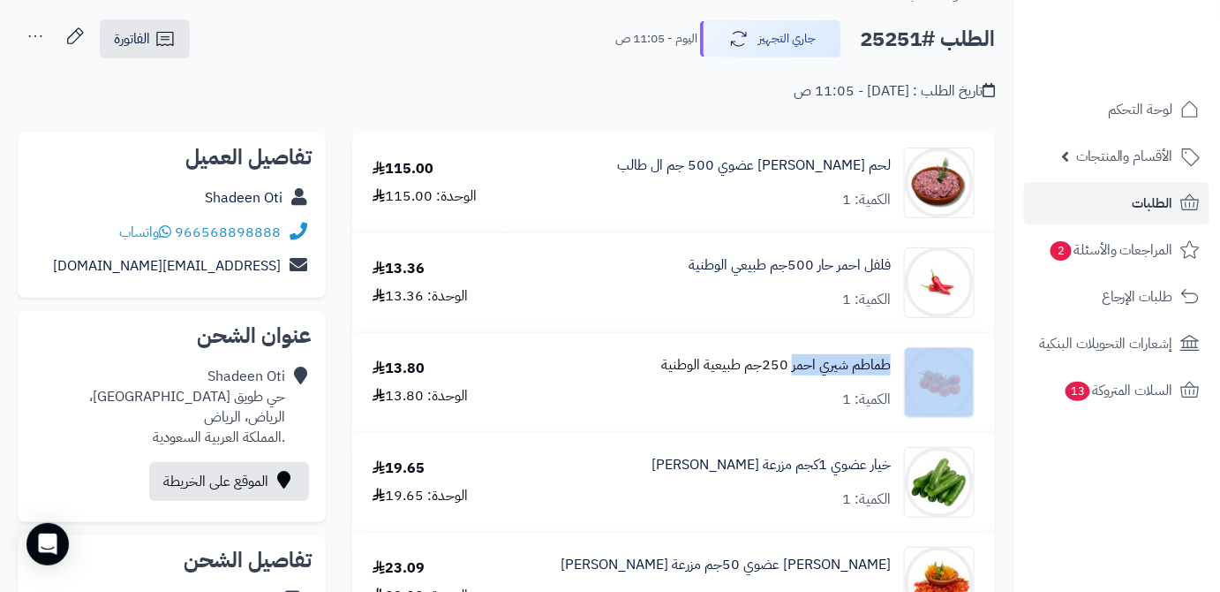
drag, startPoint x: 899, startPoint y: 359, endPoint x: 795, endPoint y: 366, distance: 104.4
click at [791, 366] on div "طماطم شيري احمر 250جم طبيعية الوطنية الكمية: 1" at bounding box center [751, 382] width 473 height 71
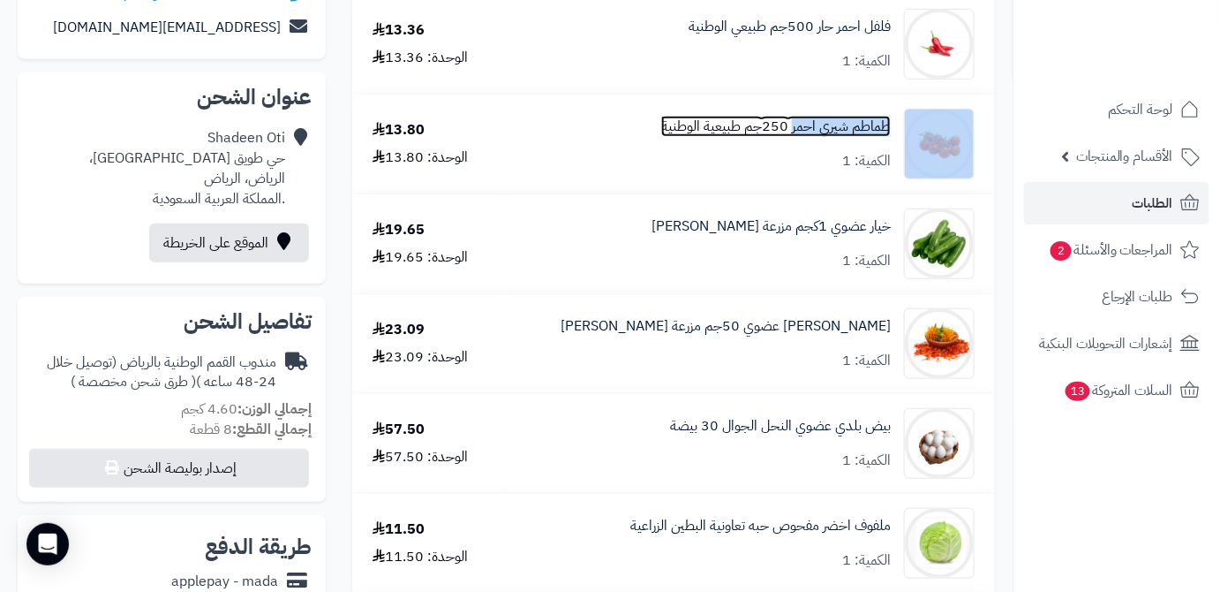
scroll to position [321, 0]
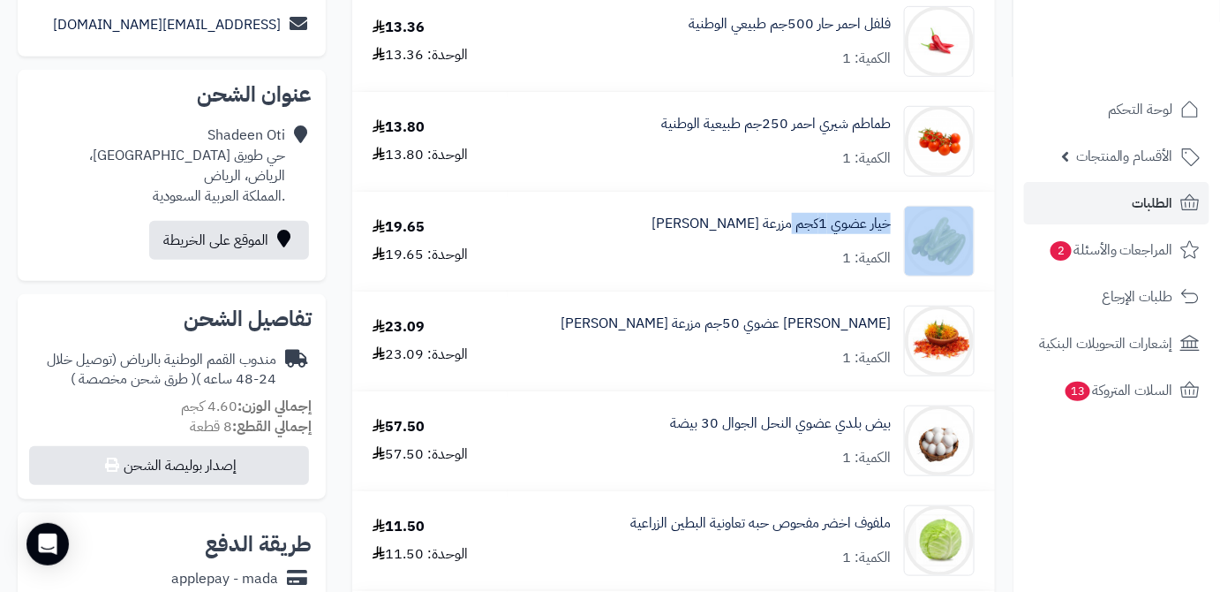
drag, startPoint x: 897, startPoint y: 219, endPoint x: 797, endPoint y: 234, distance: 101.8
click at [797, 234] on div "خيار عضوي 1كجم مزرعة الشهوان الكمية: 1" at bounding box center [751, 241] width 473 height 71
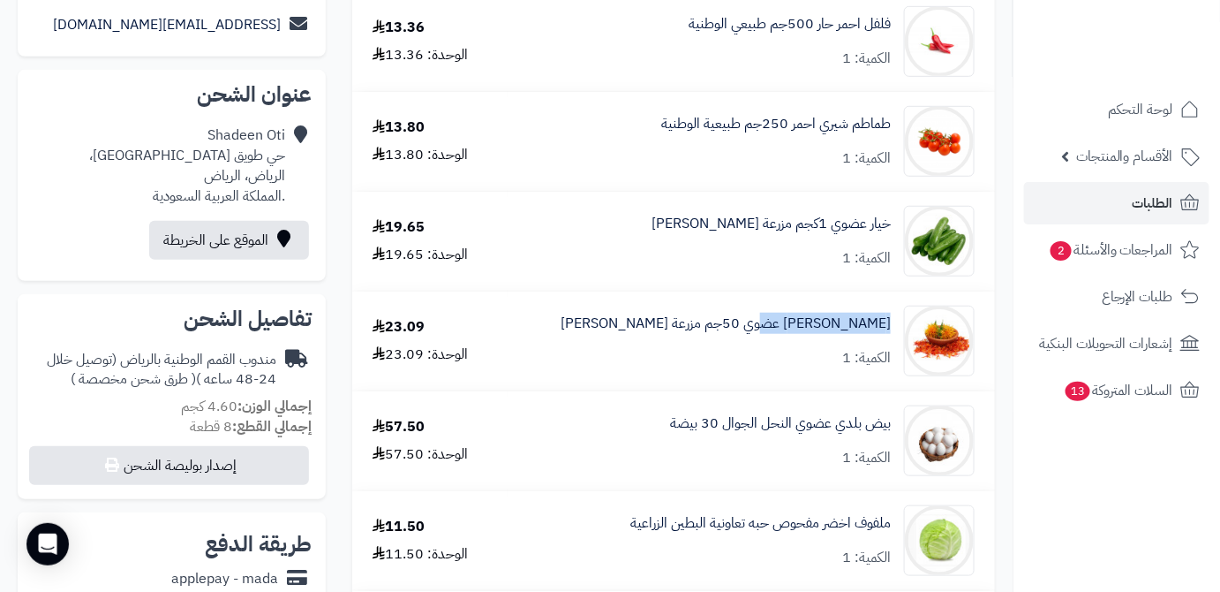
drag, startPoint x: 894, startPoint y: 326, endPoint x: 793, endPoint y: 335, distance: 101.1
click at [793, 335] on div "زهرة العصفر عضوي 50جم مزرعة الشهوان الكمية: 1" at bounding box center [751, 341] width 473 height 71
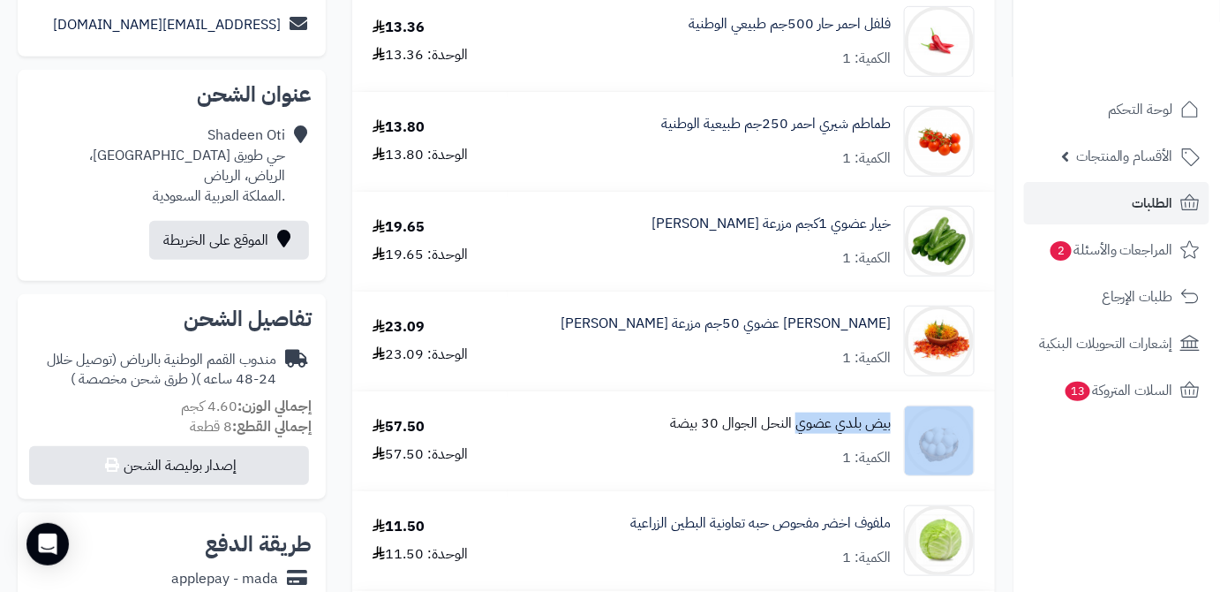
drag, startPoint x: 888, startPoint y: 428, endPoint x: 807, endPoint y: 434, distance: 80.5
click at [798, 446] on div "بيض بلدي عضوي النحل الجوال 30 بيضة الكمية: 1" at bounding box center [751, 440] width 473 height 71
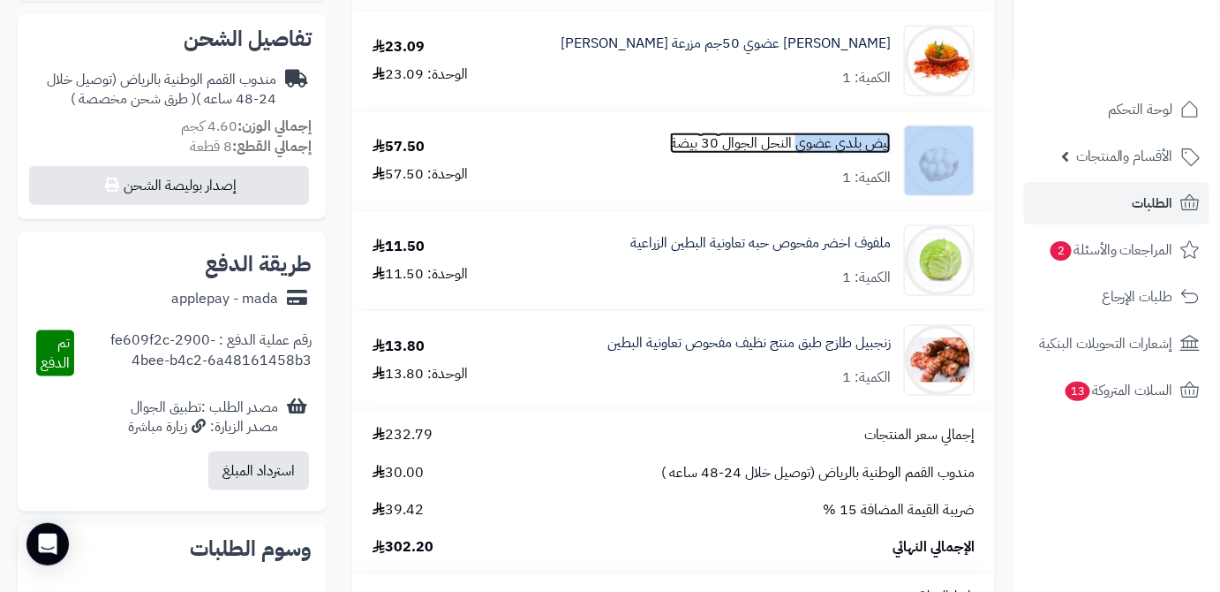
scroll to position [642, 0]
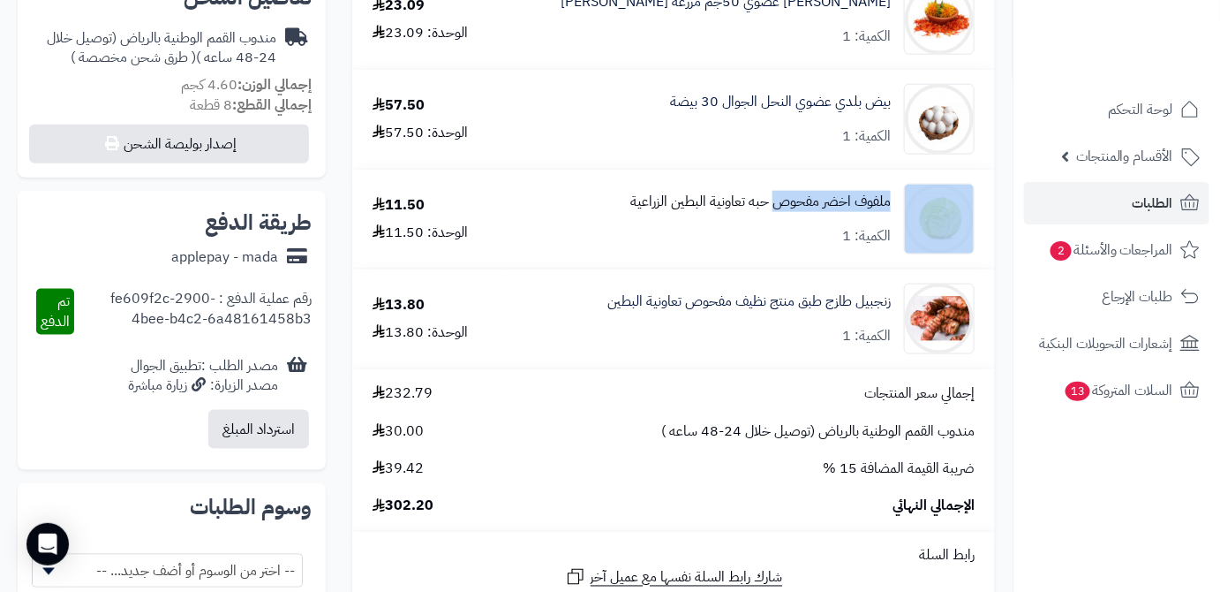
drag, startPoint x: 899, startPoint y: 202, endPoint x: 777, endPoint y: 210, distance: 122.1
click at [777, 210] on div "ملفوف اخضر مفحوص حبه تعاونية البطين الزراعية الكمية: 1" at bounding box center [751, 219] width 473 height 71
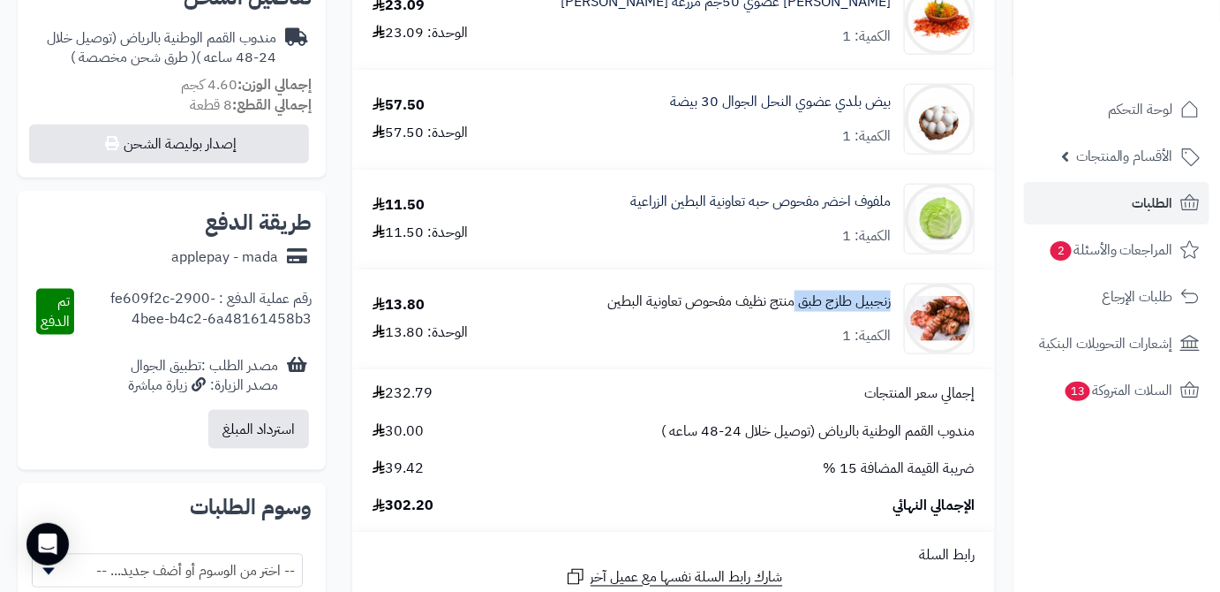
drag, startPoint x: 894, startPoint y: 299, endPoint x: 796, endPoint y: 312, distance: 98.8
click at [796, 312] on div "زنجبيل طازج طبق منتج نظيف مفحوص تعاونية البطين الكمية: 1" at bounding box center [751, 318] width 473 height 71
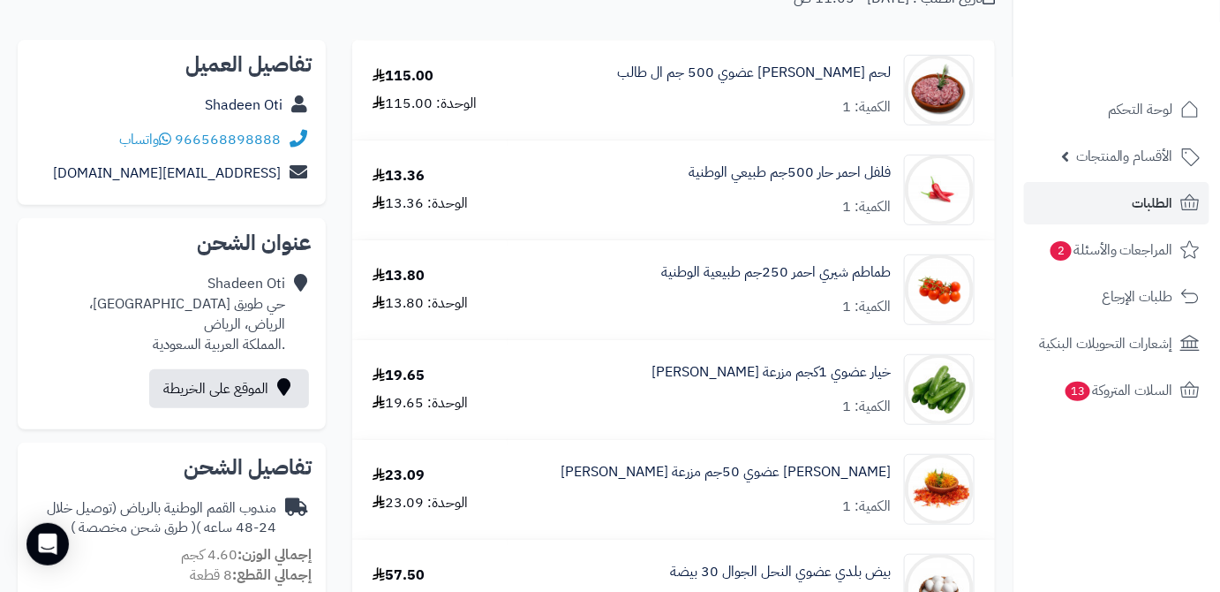
scroll to position [79, 0]
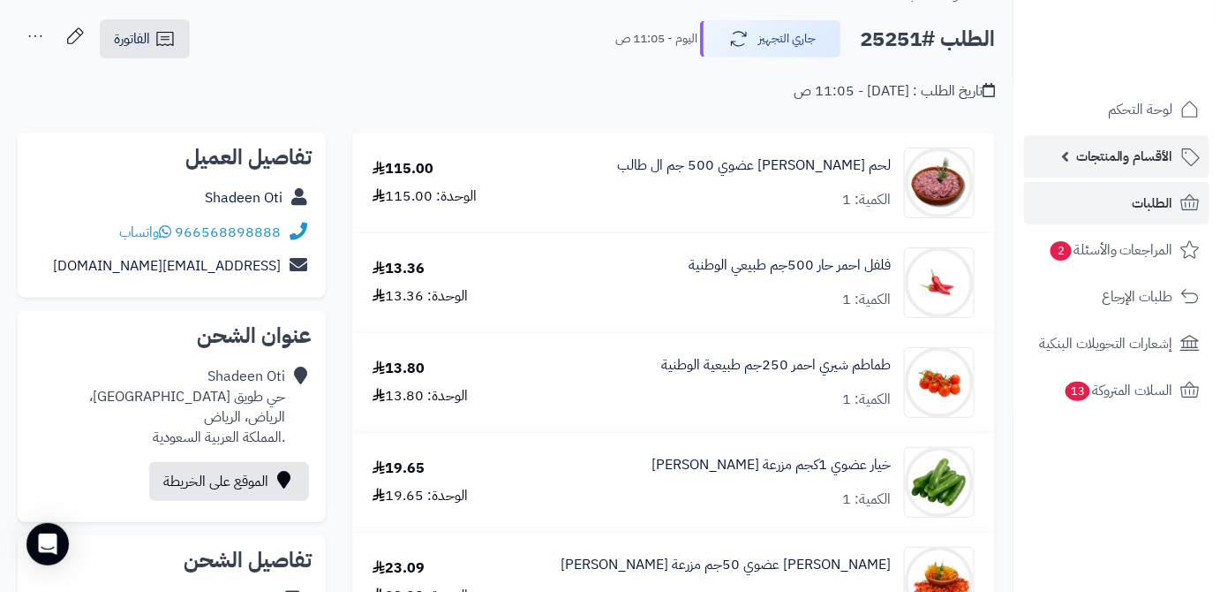
click at [1057, 149] on link "الأقسام والمنتجات" at bounding box center [1116, 156] width 185 height 42
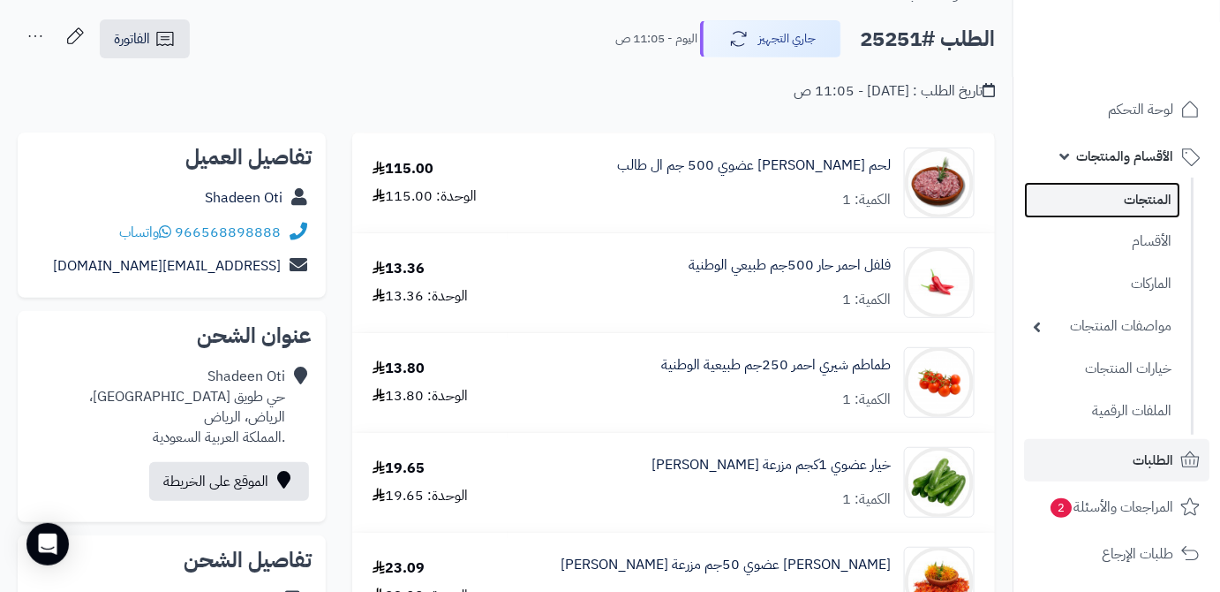
click at [1061, 200] on link "المنتجات" at bounding box center [1102, 200] width 156 height 36
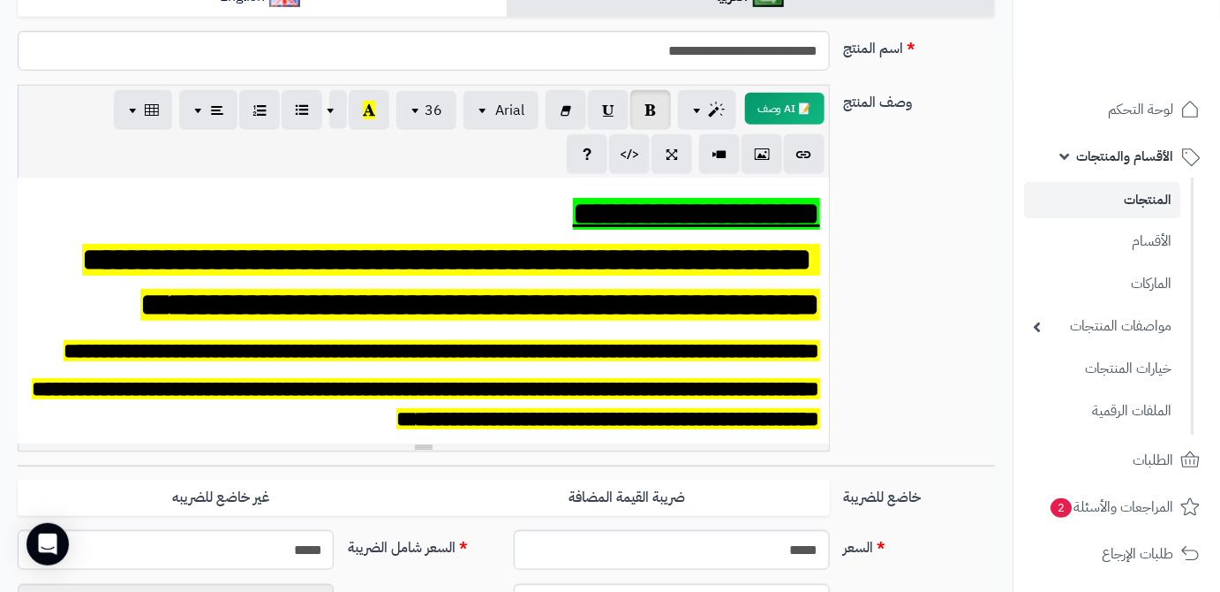
scroll to position [481, 0]
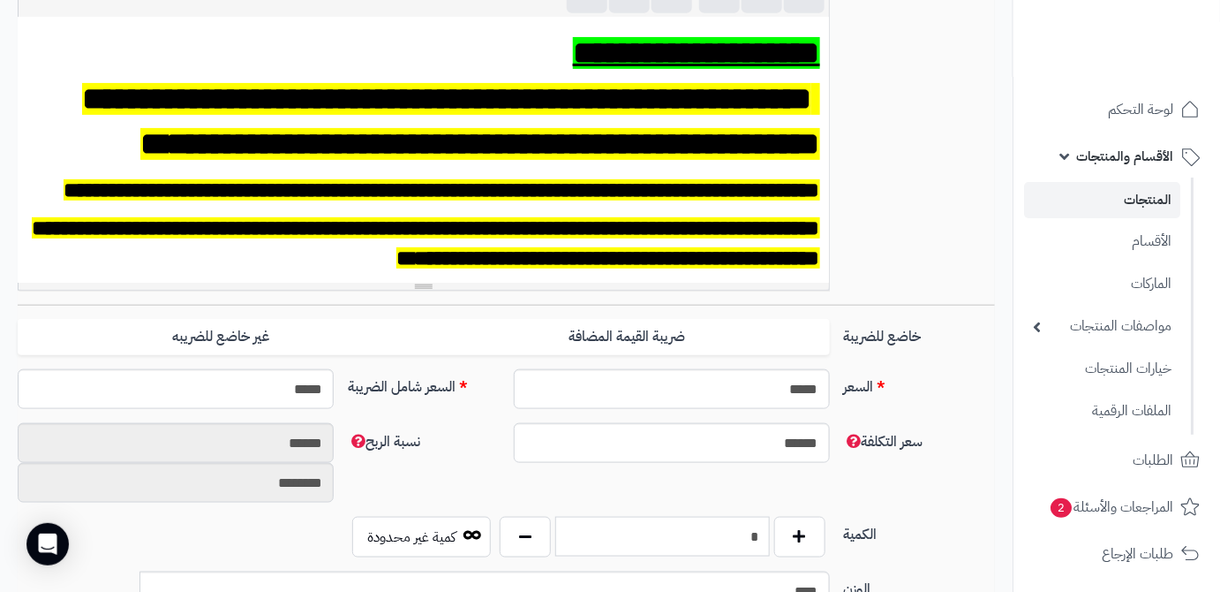
click at [742, 542] on input "*" at bounding box center [662, 537] width 215 height 40
type input "**"
drag, startPoint x: 752, startPoint y: 472, endPoint x: 697, endPoint y: 461, distance: 56.6
click at [752, 472] on div "سعر التكلفة ****** نسبة الربح ****** ********" at bounding box center [507, 470] width 992 height 94
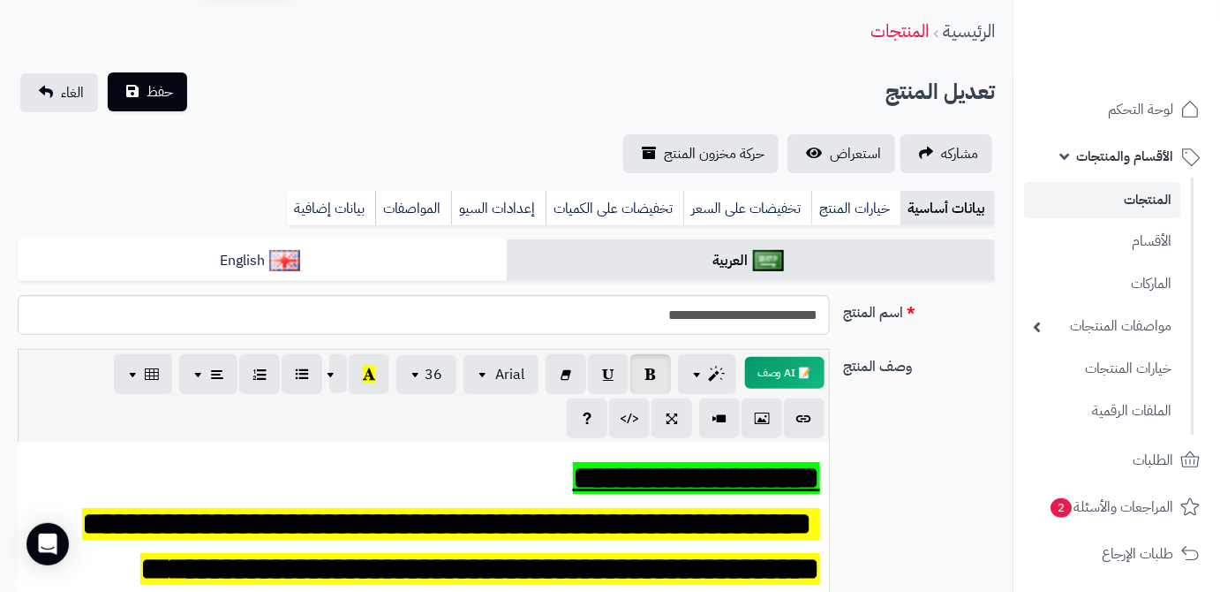
scroll to position [0, 0]
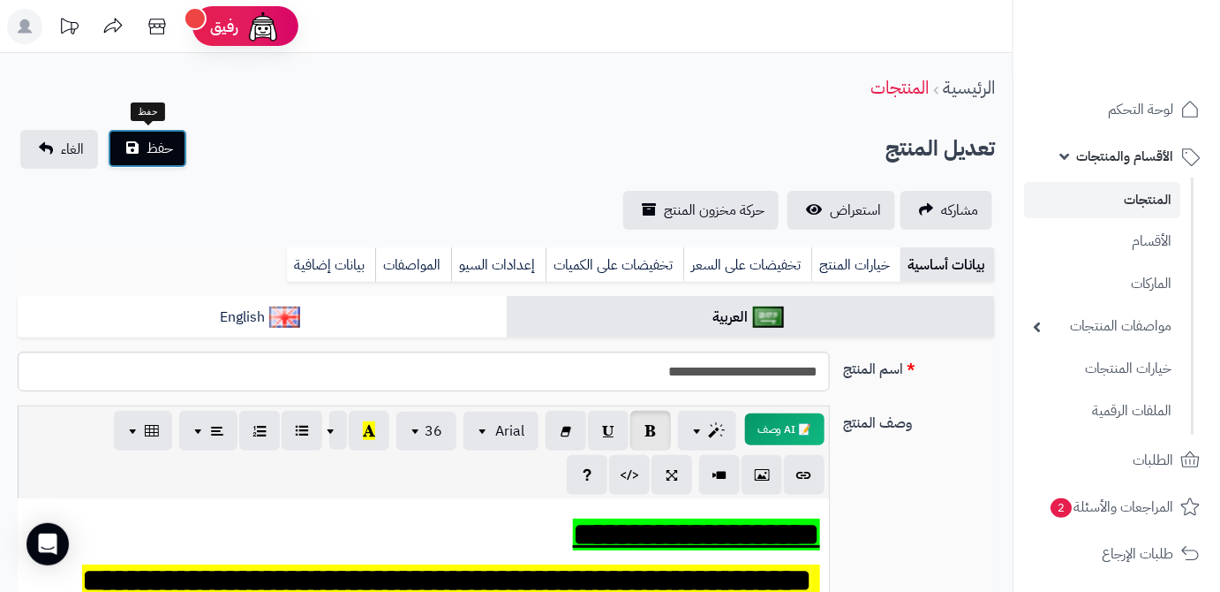
click at [137, 161] on button "حفظ" at bounding box center [147, 148] width 79 height 39
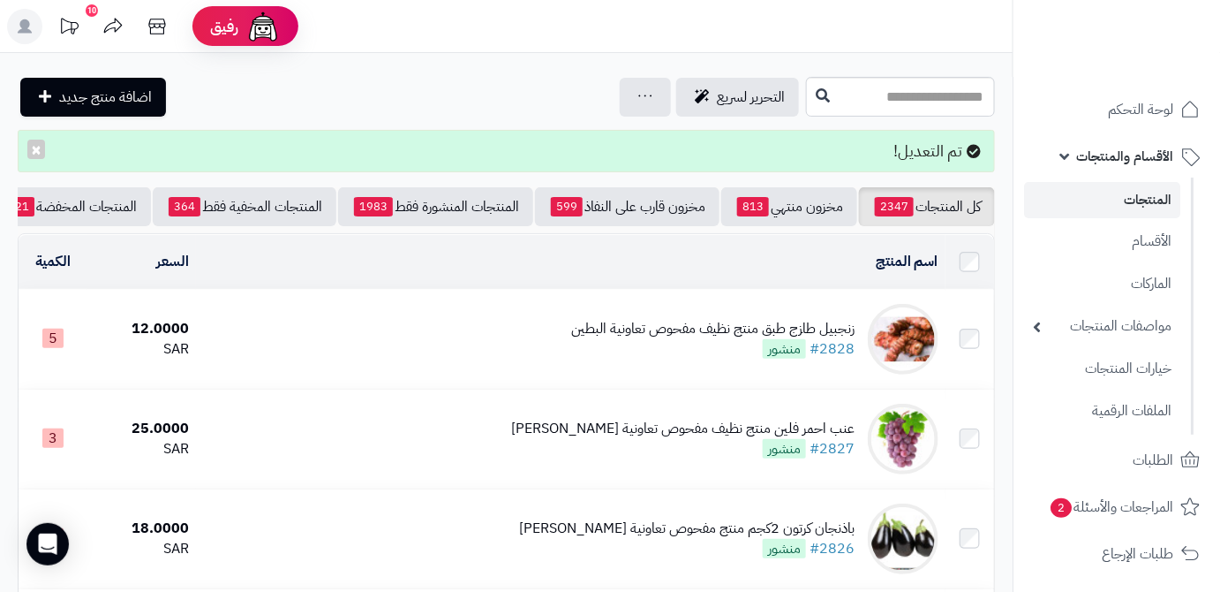
scroll to position [0, -186]
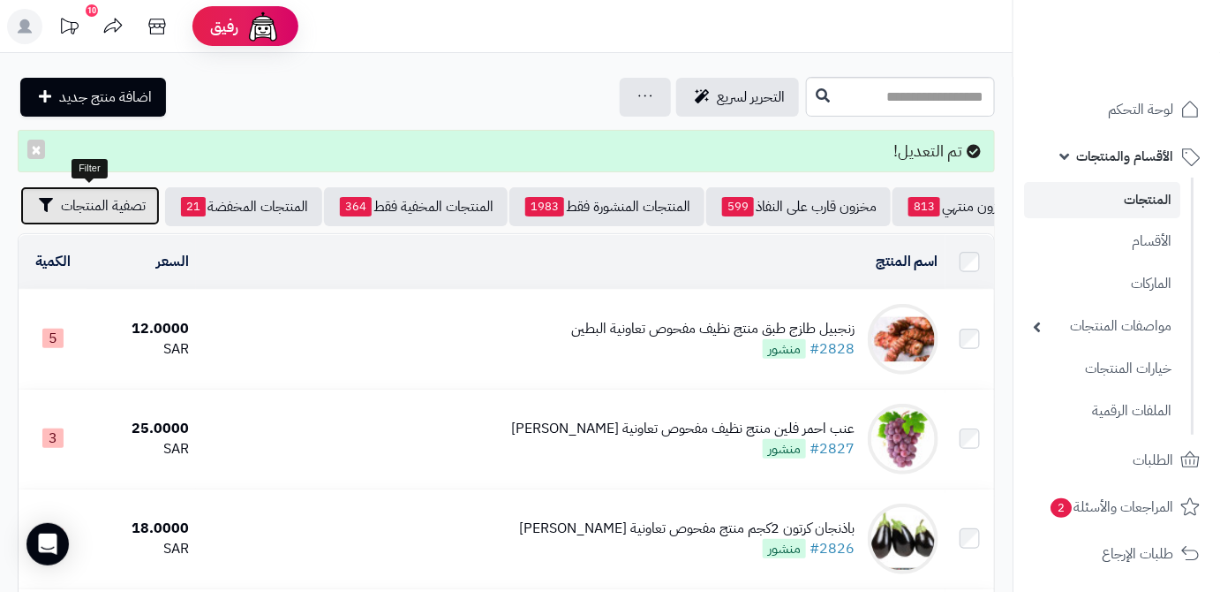
click at [72, 215] on span "تصفية المنتجات" at bounding box center [103, 205] width 85 height 21
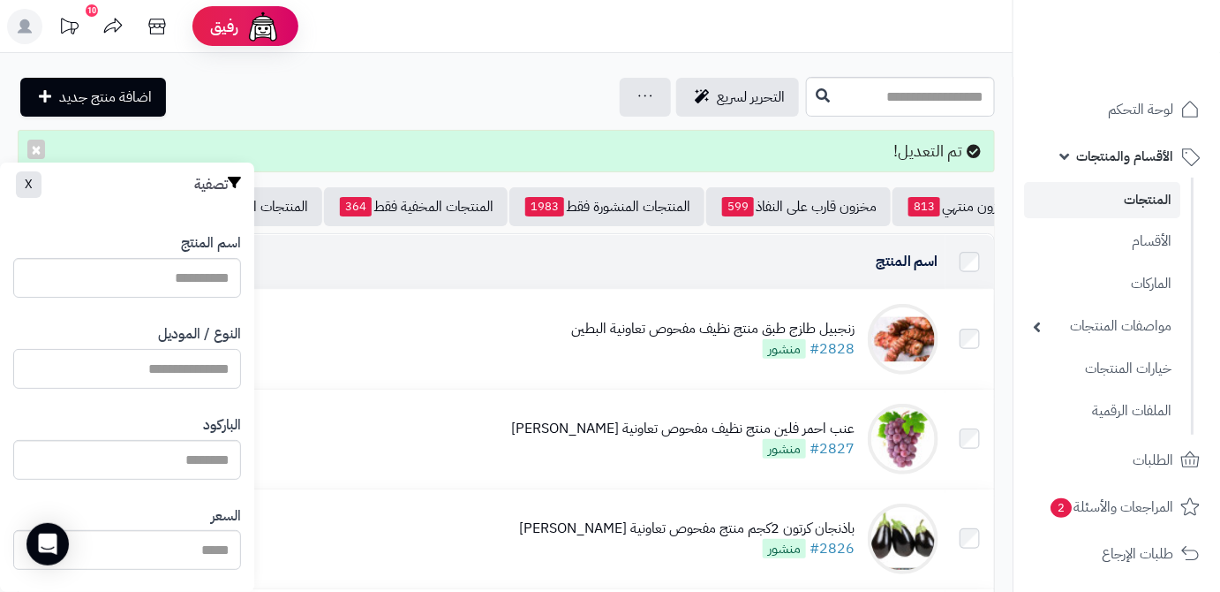
paste input "**********"
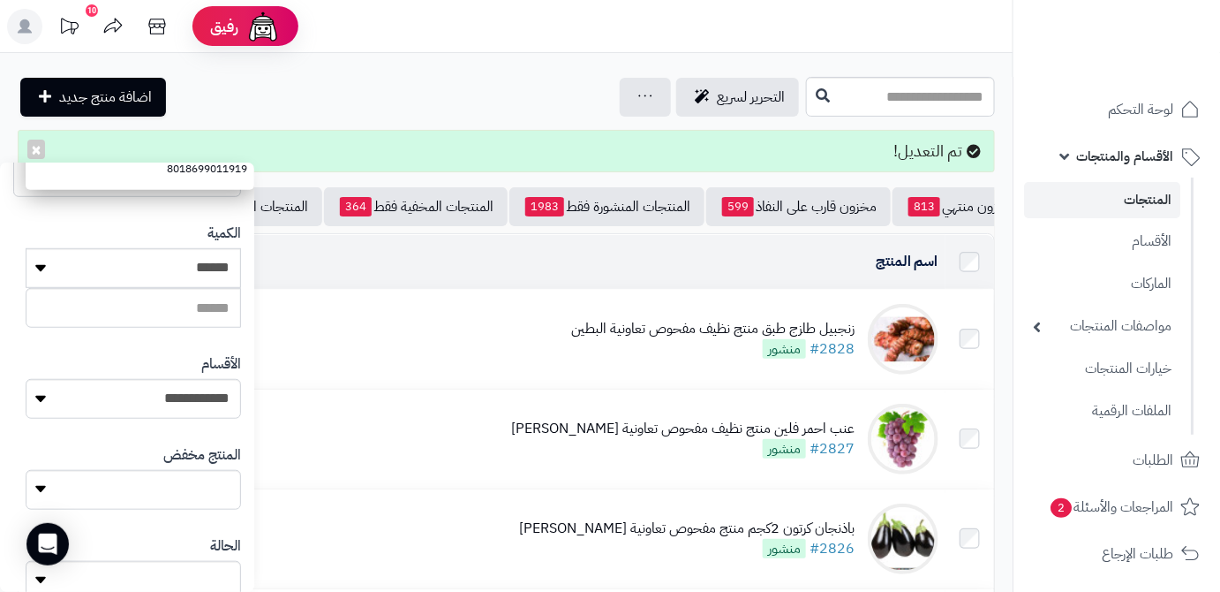
scroll to position [481, 0]
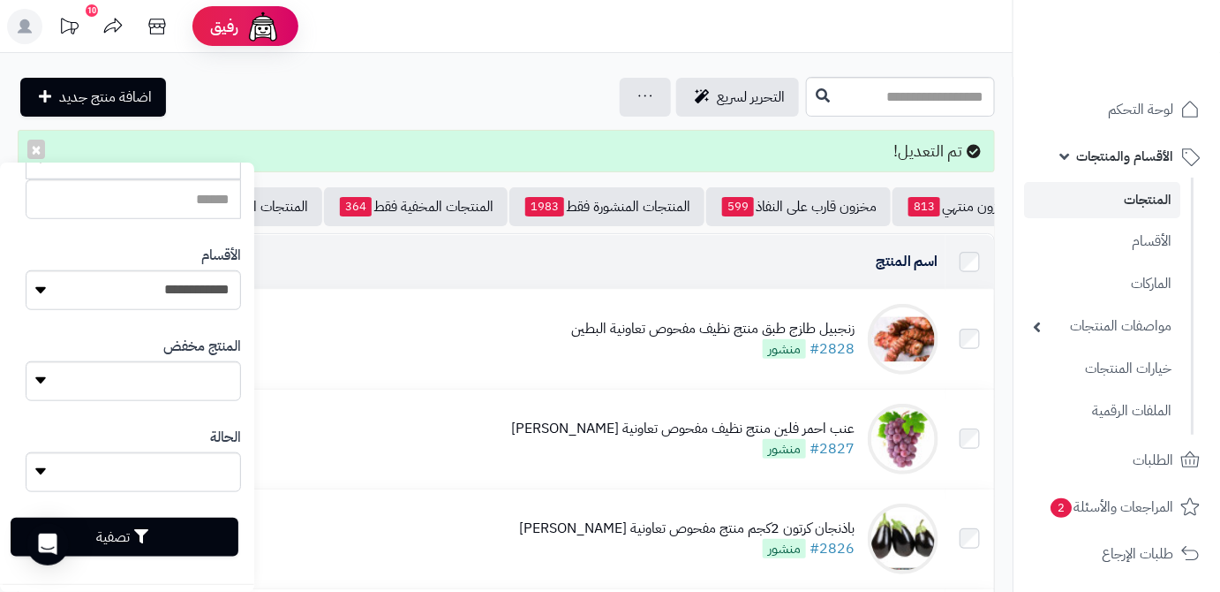
type input "**********"
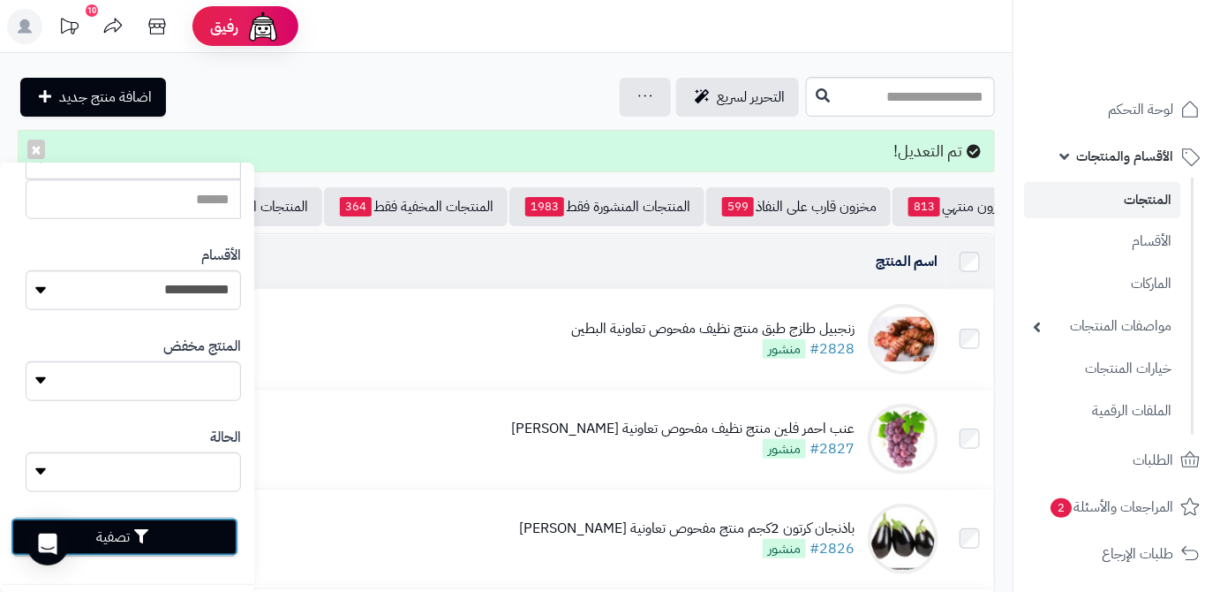
click at [171, 540] on button "تصفية" at bounding box center [125, 536] width 228 height 39
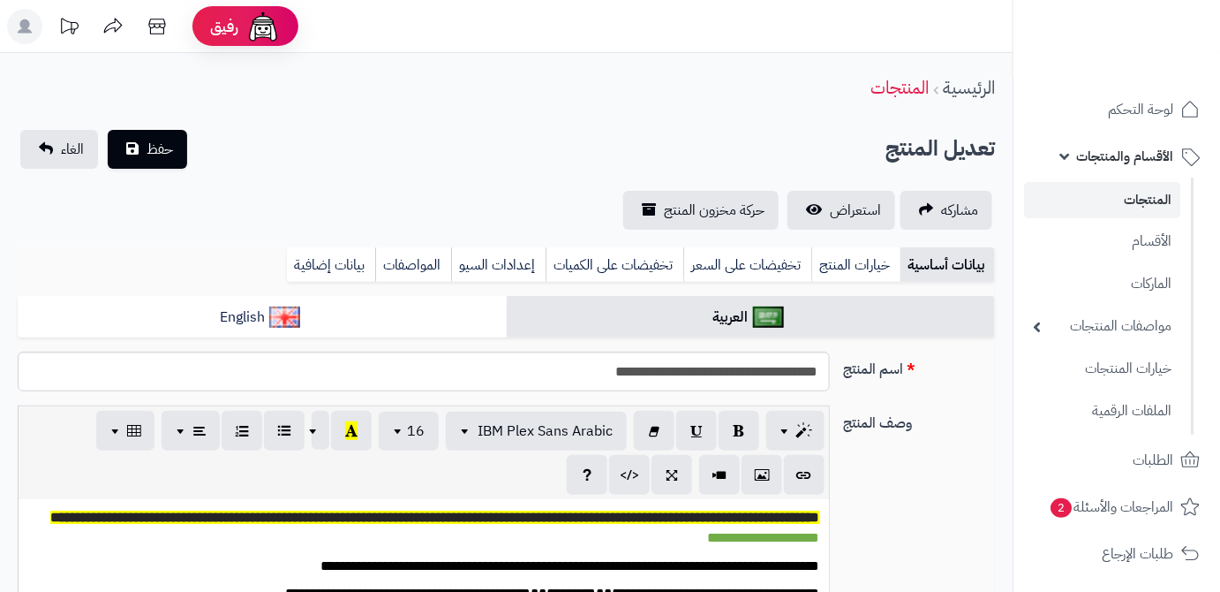
scroll to position [785, 0]
type input "****"
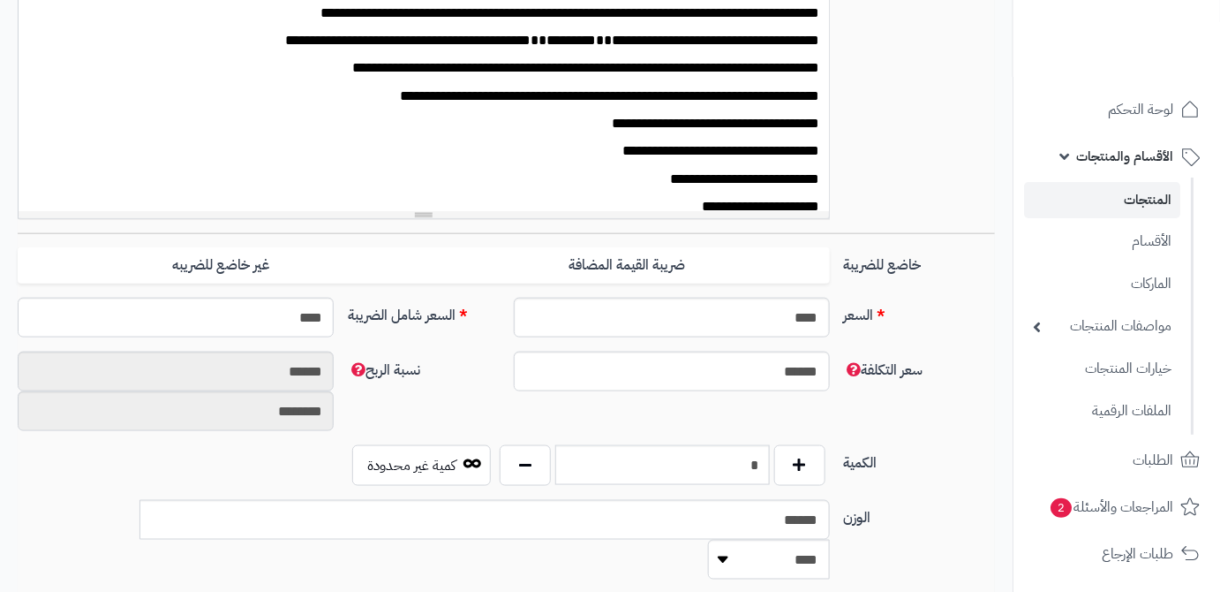
scroll to position [562, 0]
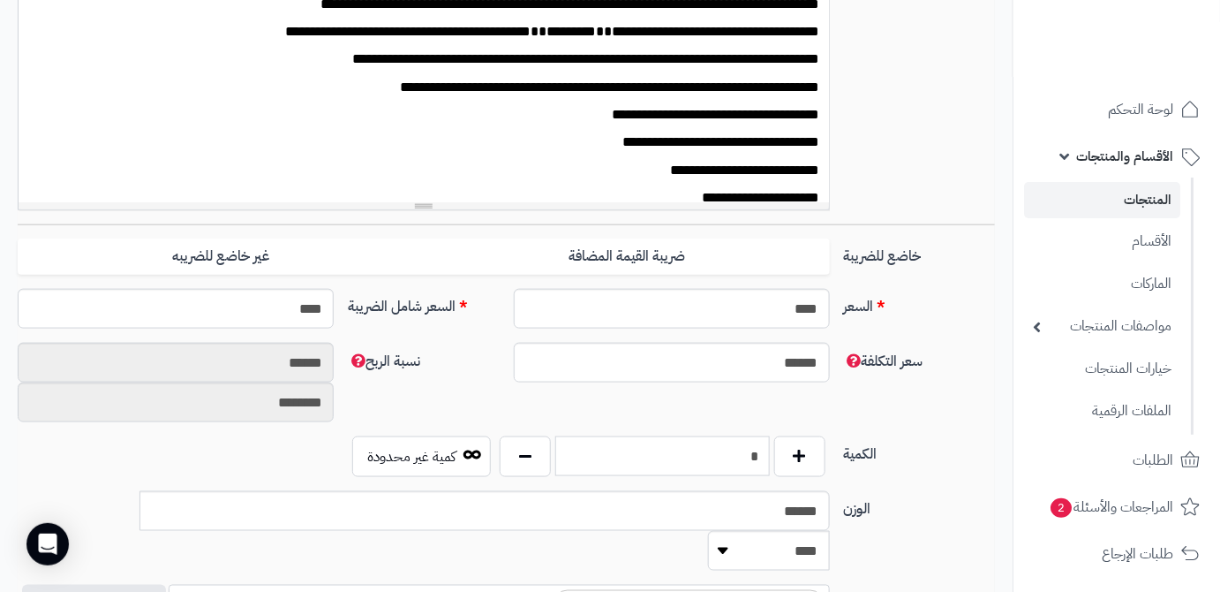
click at [737, 464] on input "*" at bounding box center [662, 456] width 215 height 40
type input "*"
click at [748, 391] on div "سعر التكلفة ****** نسبة الربح ****** ********" at bounding box center [507, 390] width 992 height 94
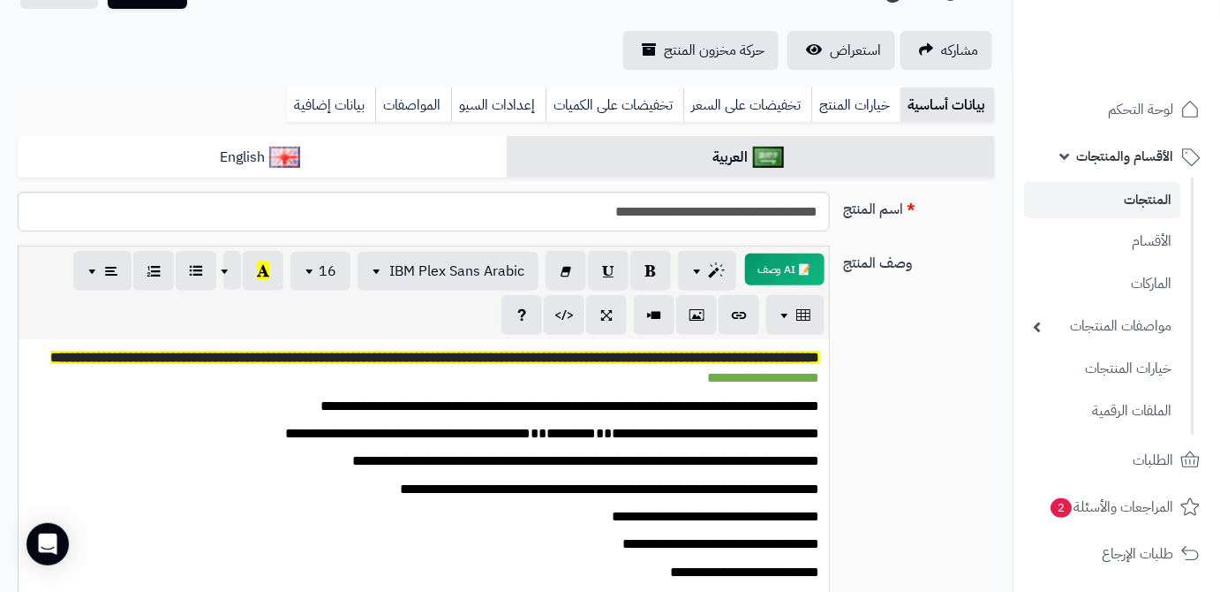
scroll to position [0, 0]
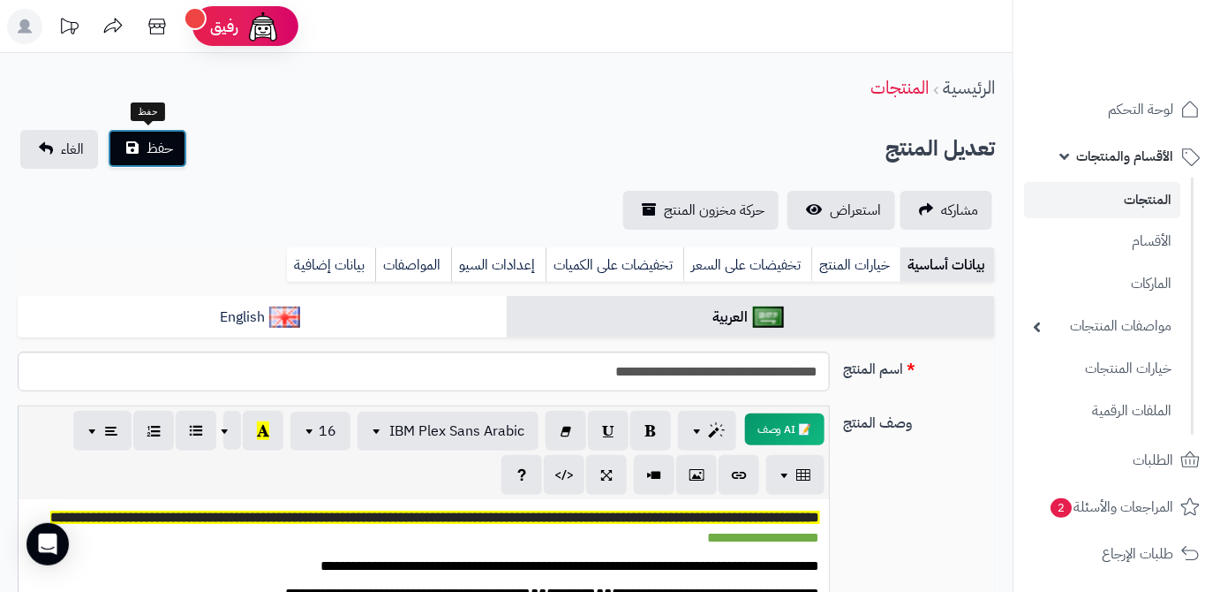
click at [134, 147] on button "حفظ" at bounding box center [147, 148] width 79 height 39
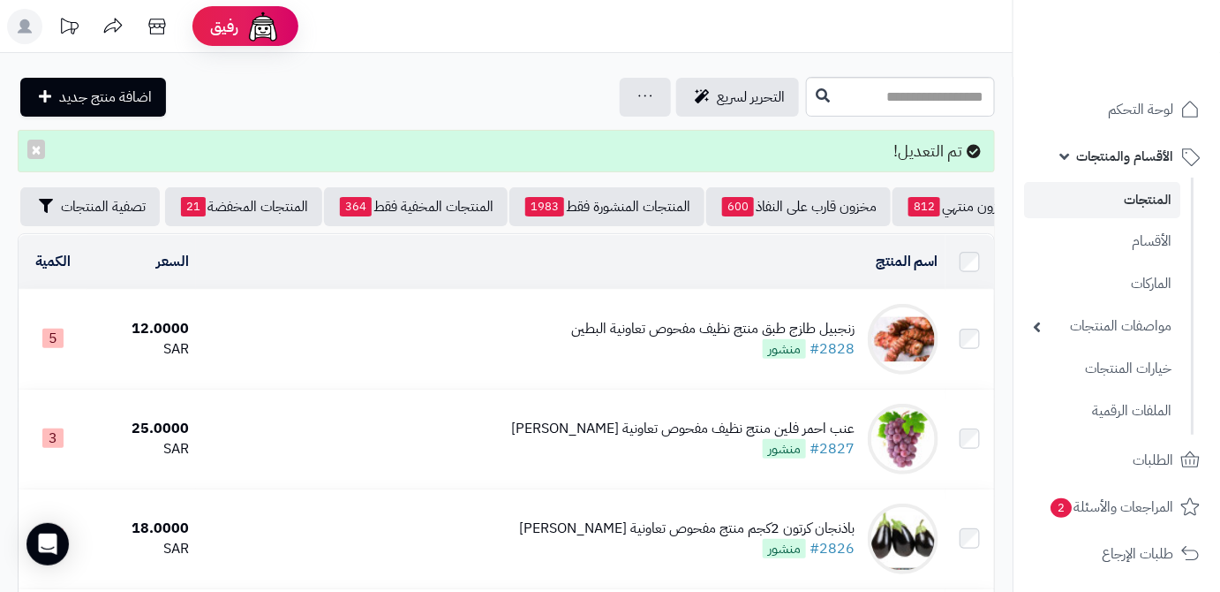
scroll to position [0, -186]
click at [64, 210] on span "تصفية المنتجات" at bounding box center [103, 205] width 85 height 21
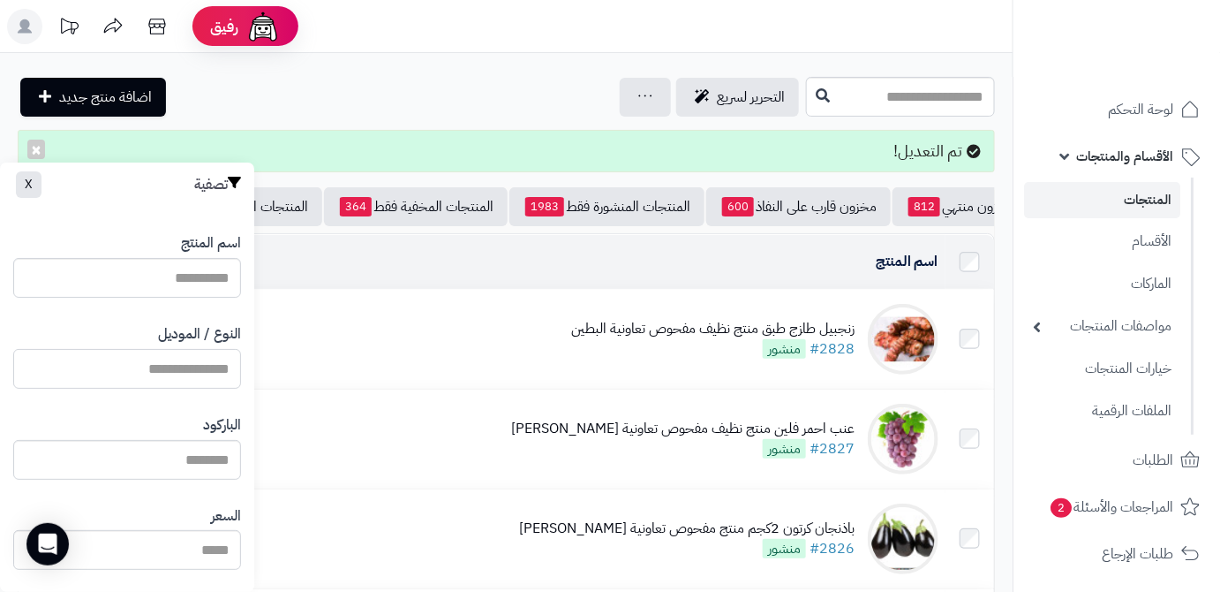
paste input "**********"
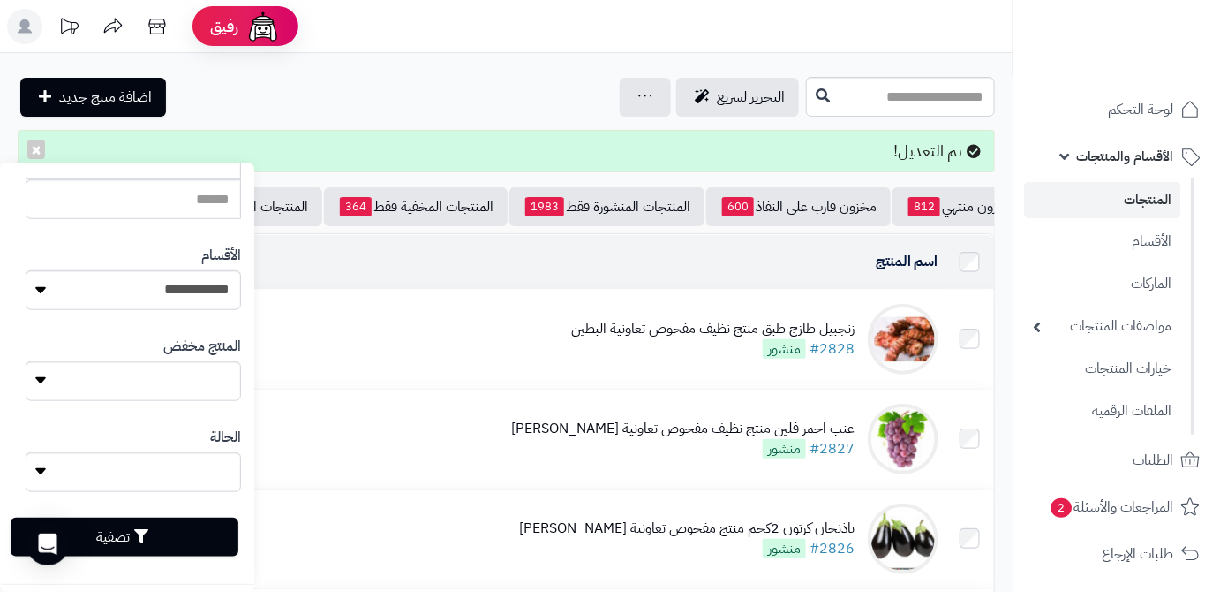
type input "**********"
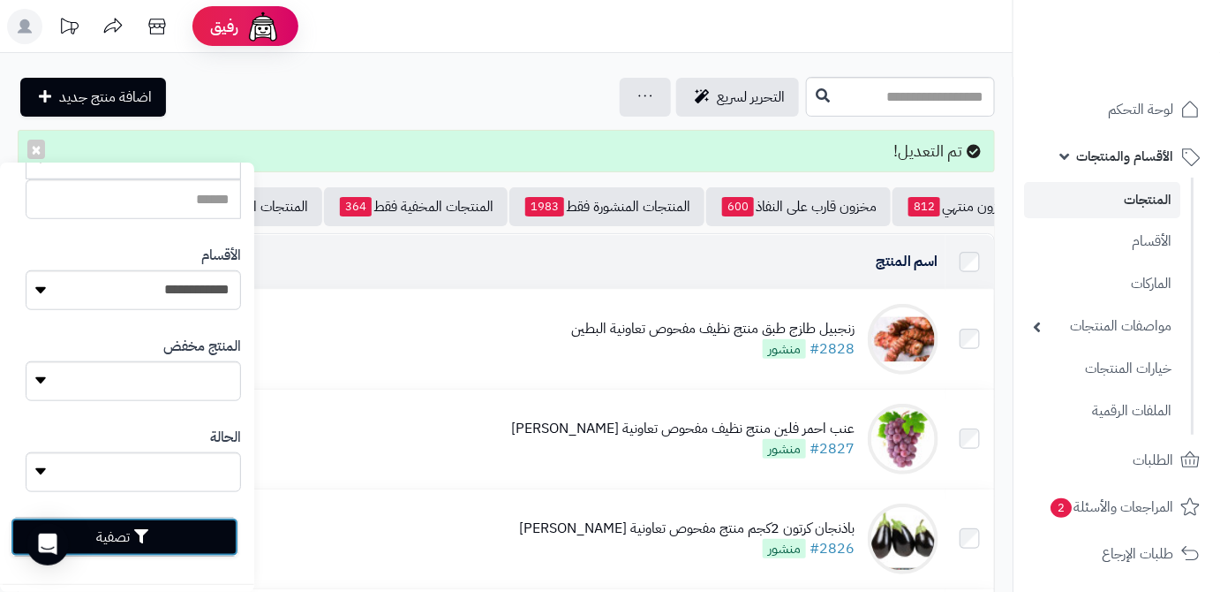
click at [173, 526] on button "تصفية" at bounding box center [125, 536] width 228 height 39
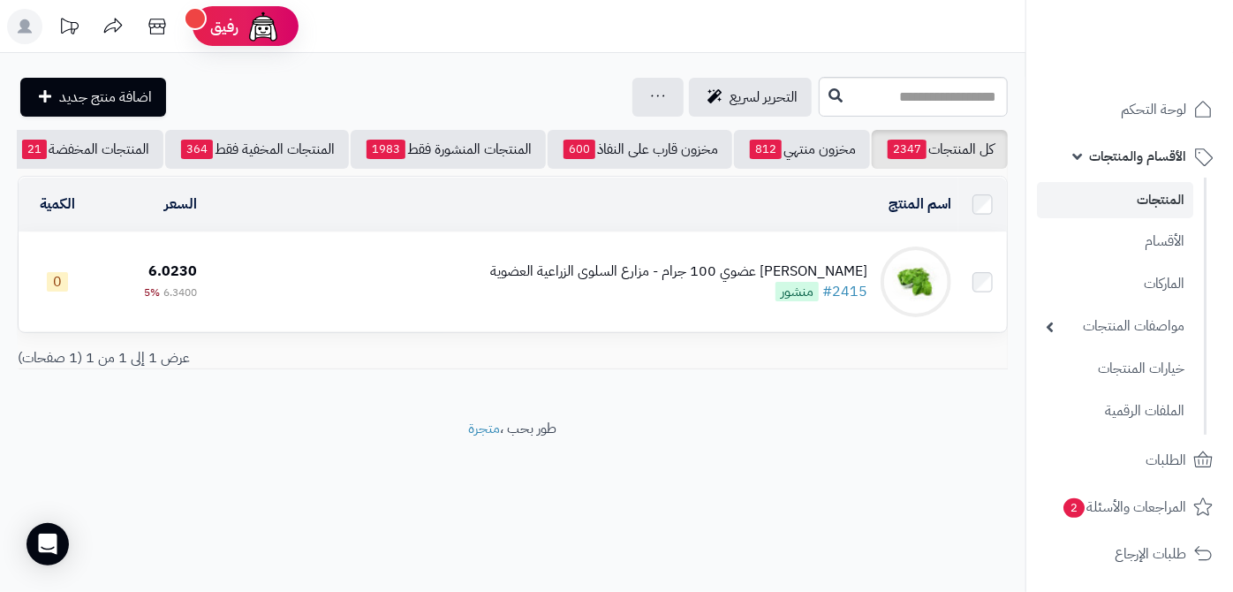
click at [704, 269] on td "[PERSON_NAME] عضوي 100 جرام - مزارع السلوى الزراعية العضوية #2415 منشور" at bounding box center [581, 281] width 754 height 99
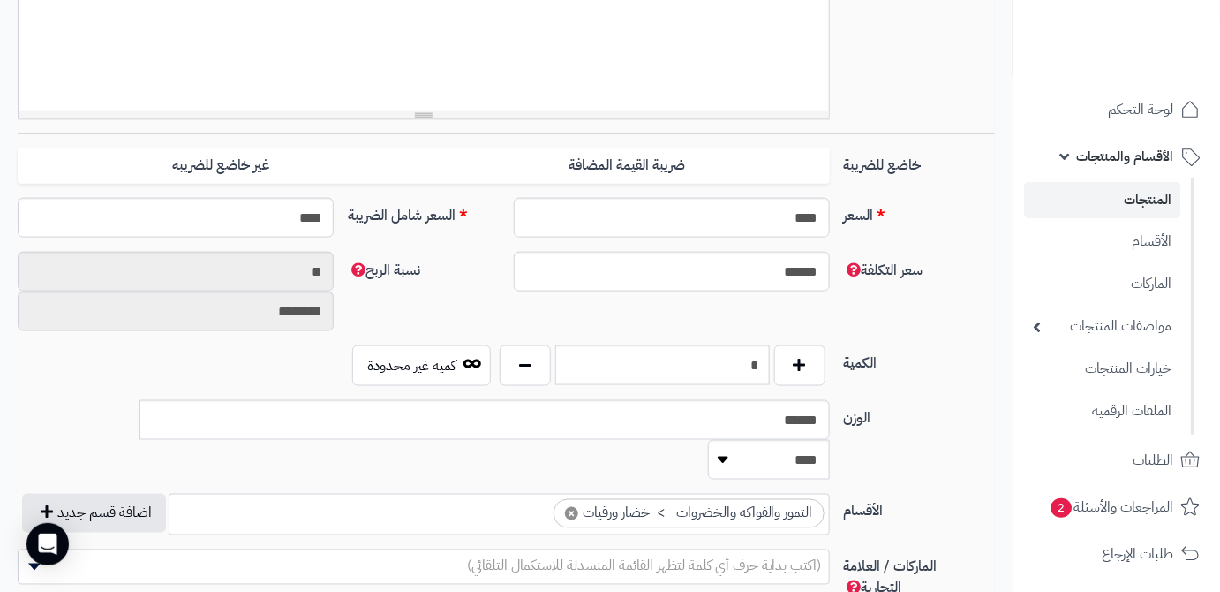
scroll to position [722, 0]
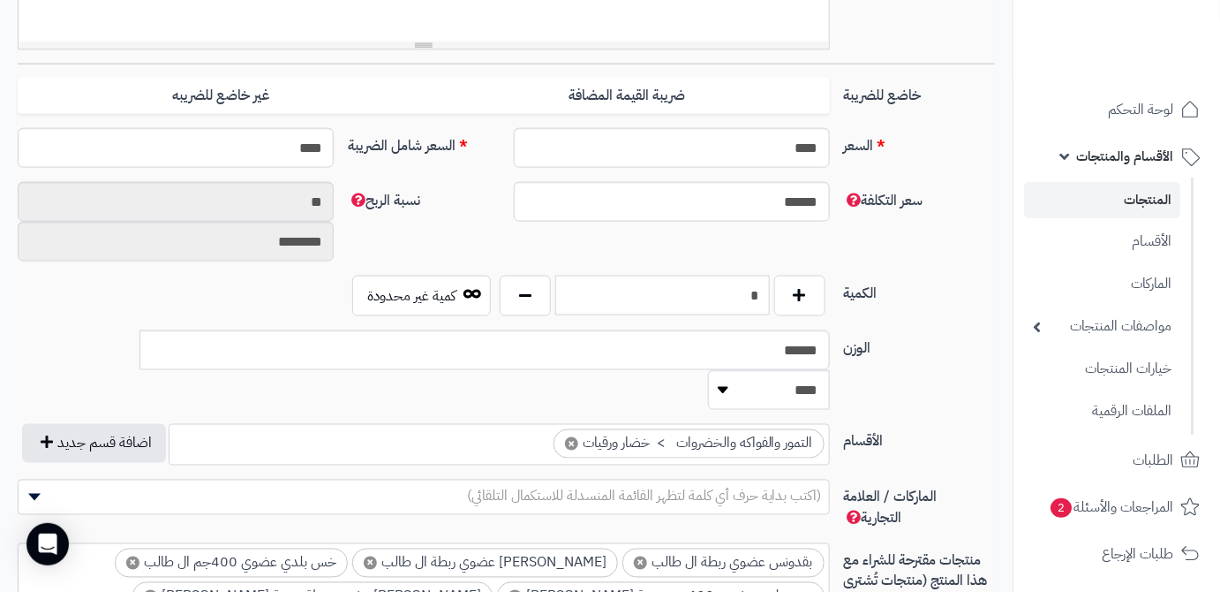
click at [735, 276] on input "*" at bounding box center [662, 296] width 215 height 40
click at [735, 277] on input "*" at bounding box center [662, 296] width 215 height 40
click at [721, 318] on div "الكمية * كمية غير محدودة" at bounding box center [507, 303] width 992 height 55
click at [733, 288] on input "*" at bounding box center [662, 296] width 215 height 40
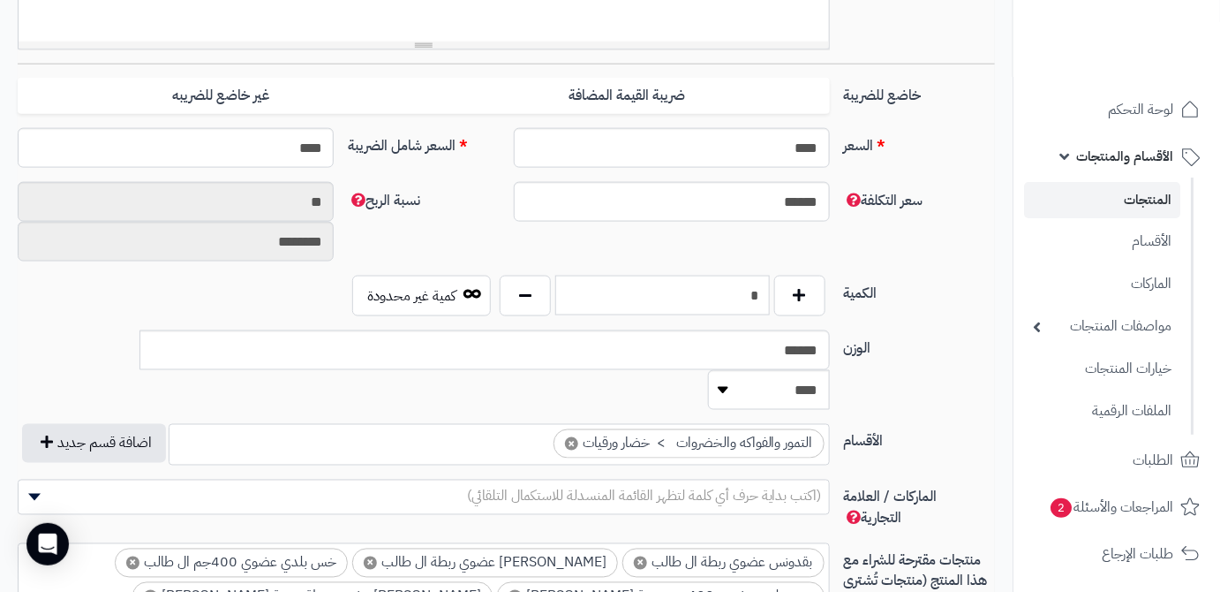
type input "*"
drag, startPoint x: 746, startPoint y: 252, endPoint x: 619, endPoint y: 250, distance: 127.2
click at [746, 252] on div "سعر التكلفة ****** نسبة الربح ** ********" at bounding box center [507, 229] width 992 height 94
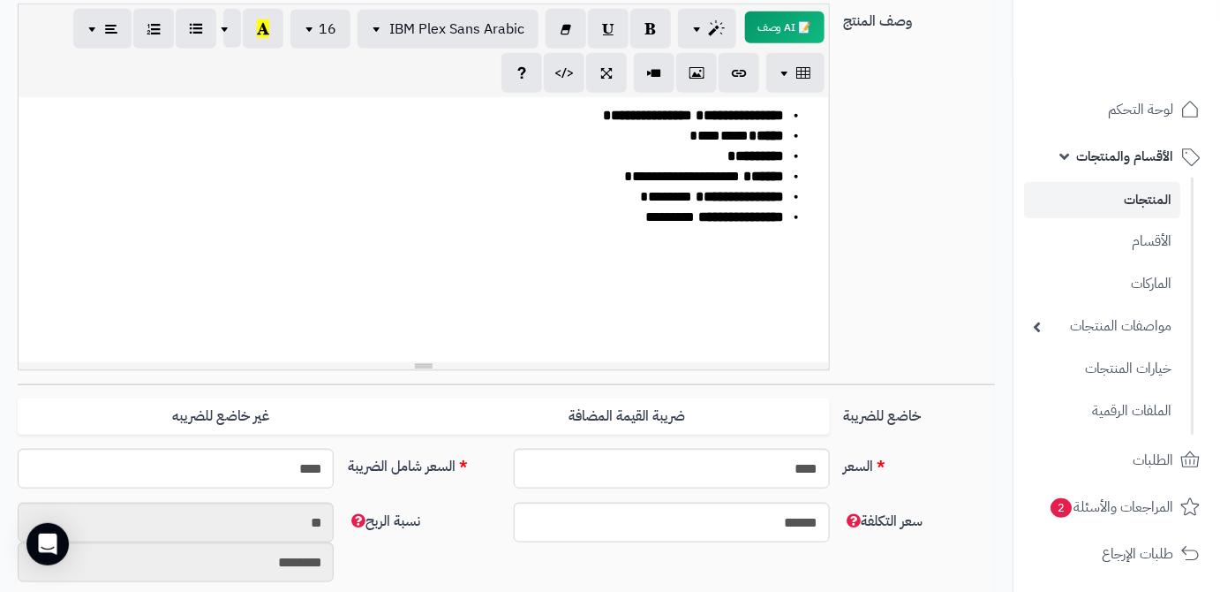
scroll to position [0, 0]
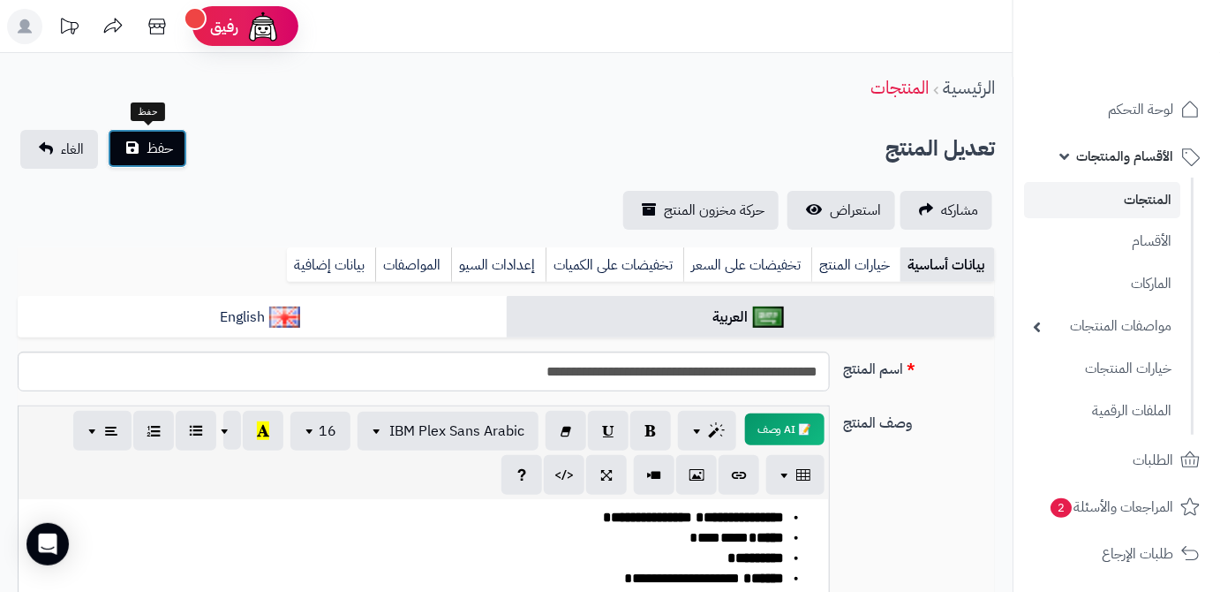
click at [121, 142] on button "حفظ" at bounding box center [147, 148] width 79 height 39
